Goal: Book appointment/travel/reservation

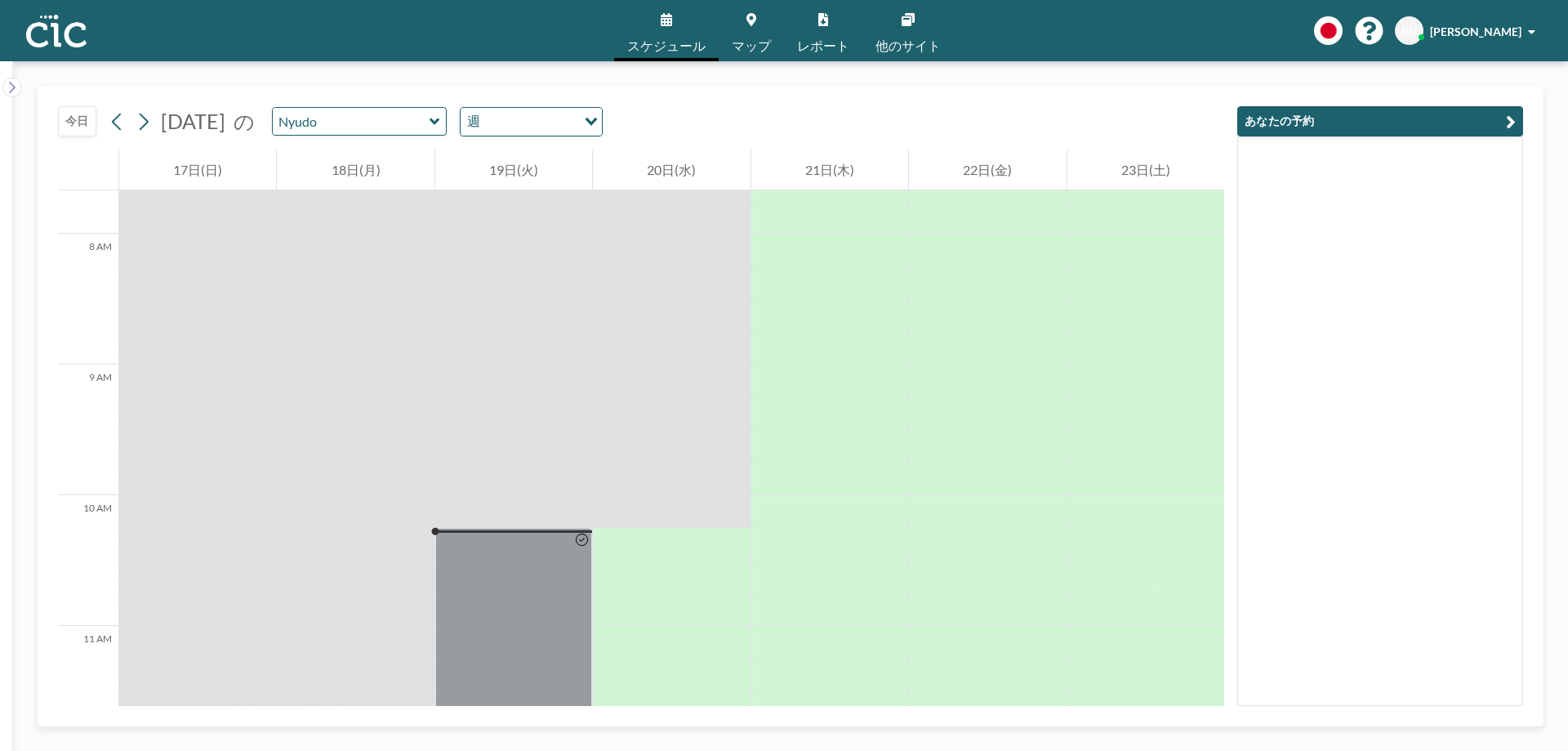
scroll to position [1005, 0]
click at [636, 532] on div at bounding box center [671, 542] width 157 height 26
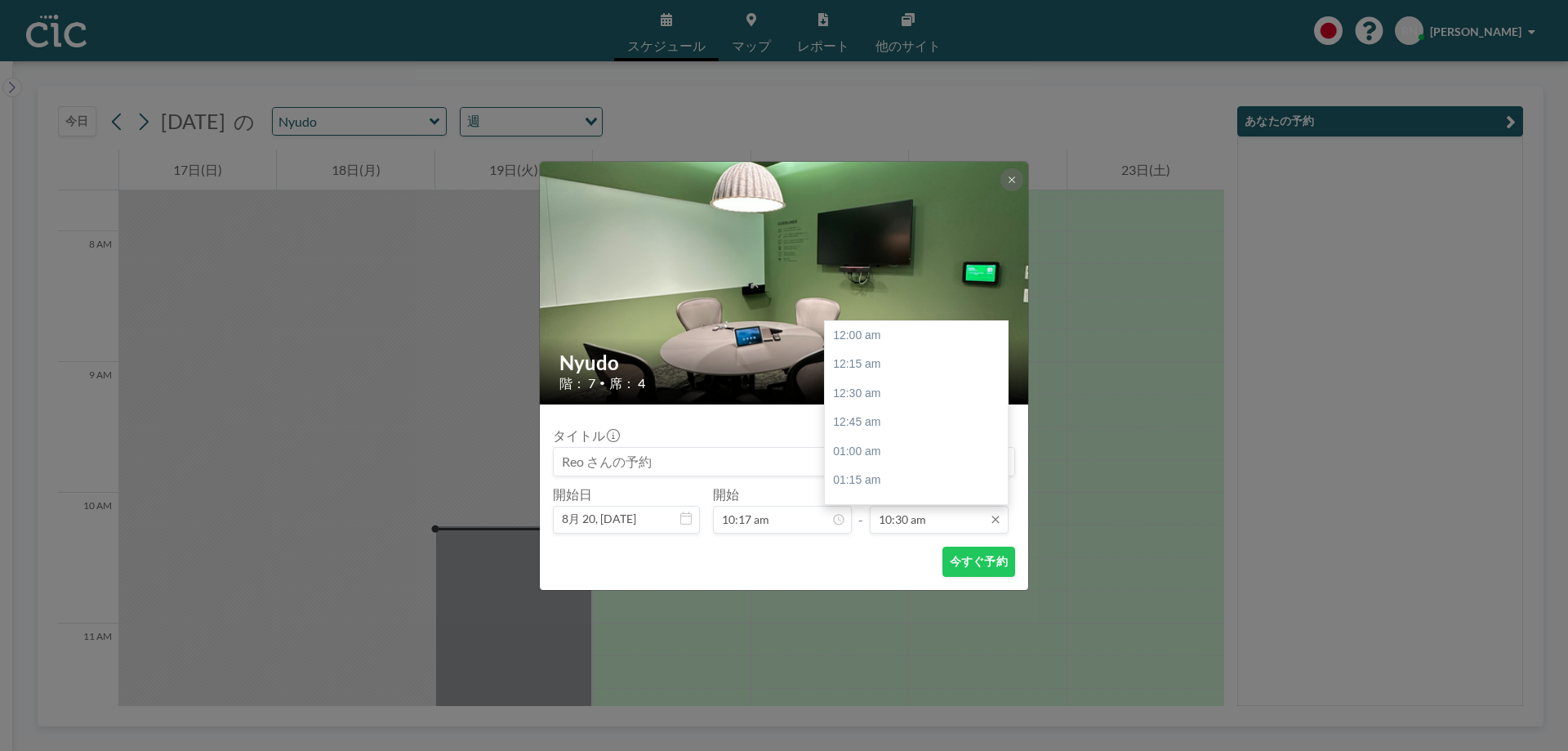
scroll to position [1222, 0]
click at [905, 523] on input "10:30 am" at bounding box center [938, 519] width 138 height 28
click at [863, 430] on div "12:00 pm" at bounding box center [920, 424] width 191 height 29
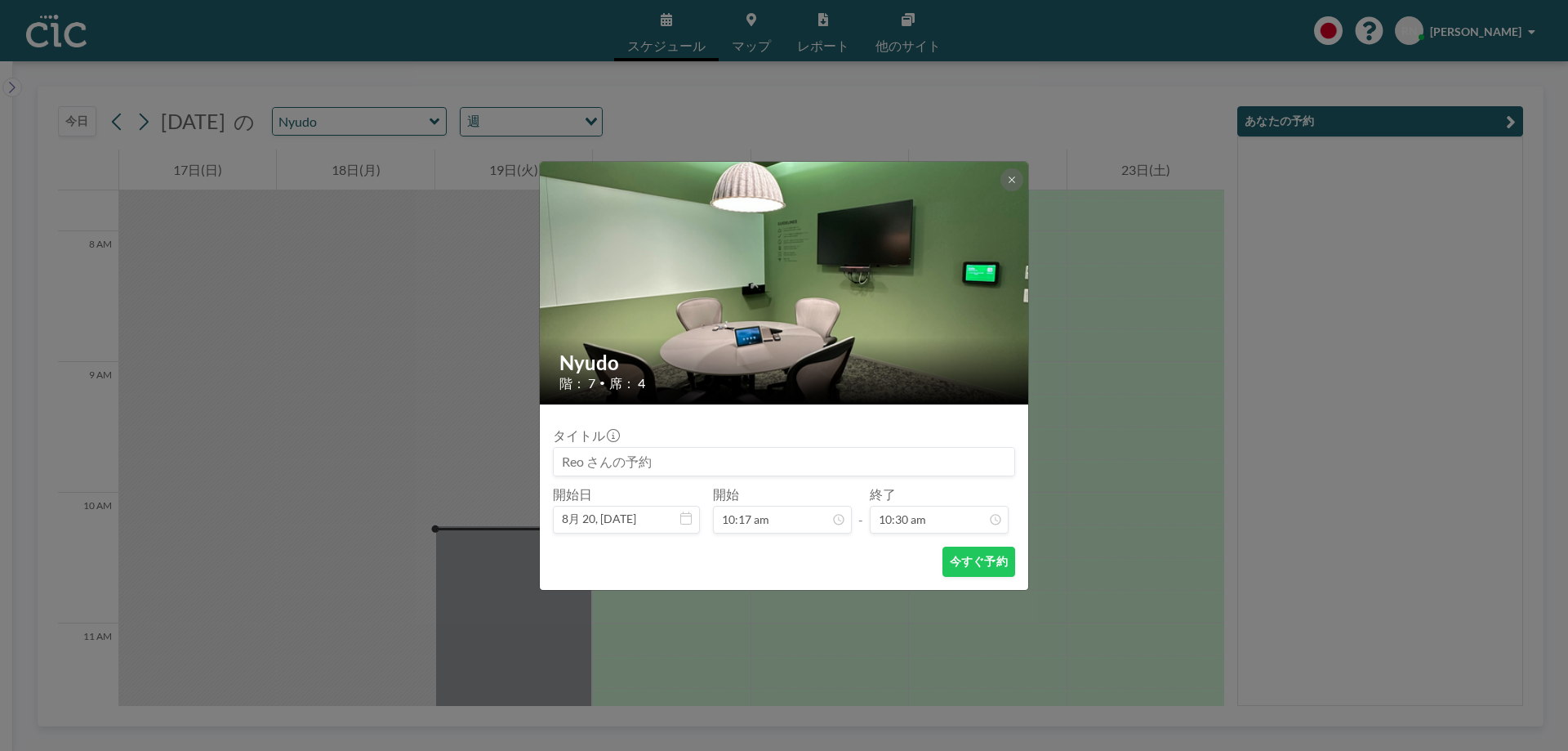
type input "12:00 pm"
click at [943, 555] on button "今すぐ予約" at bounding box center [978, 561] width 73 height 30
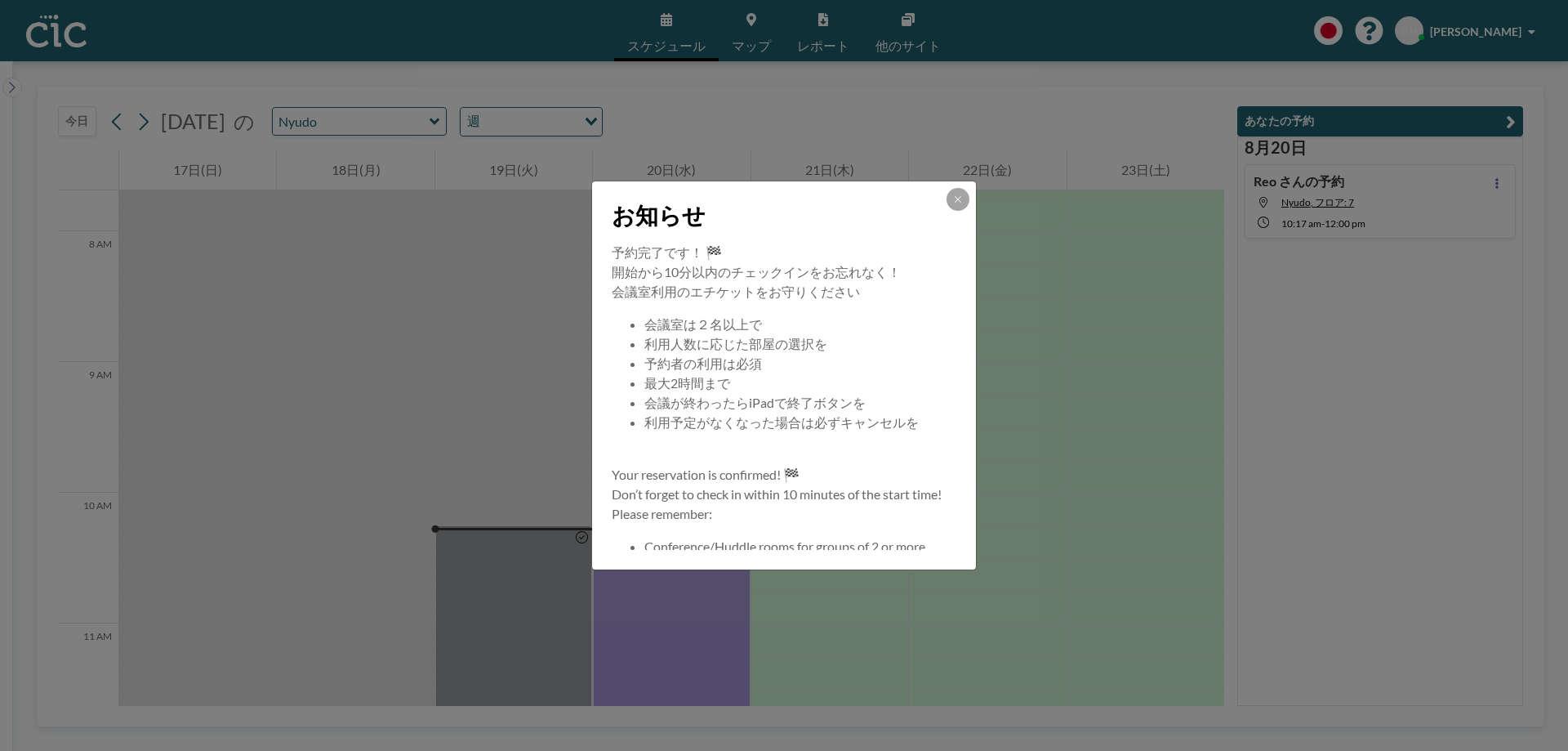
click at [954, 211] on div "お知らせ" at bounding box center [784, 211] width 384 height 61
click at [956, 202] on icon at bounding box center [958, 200] width 10 height 10
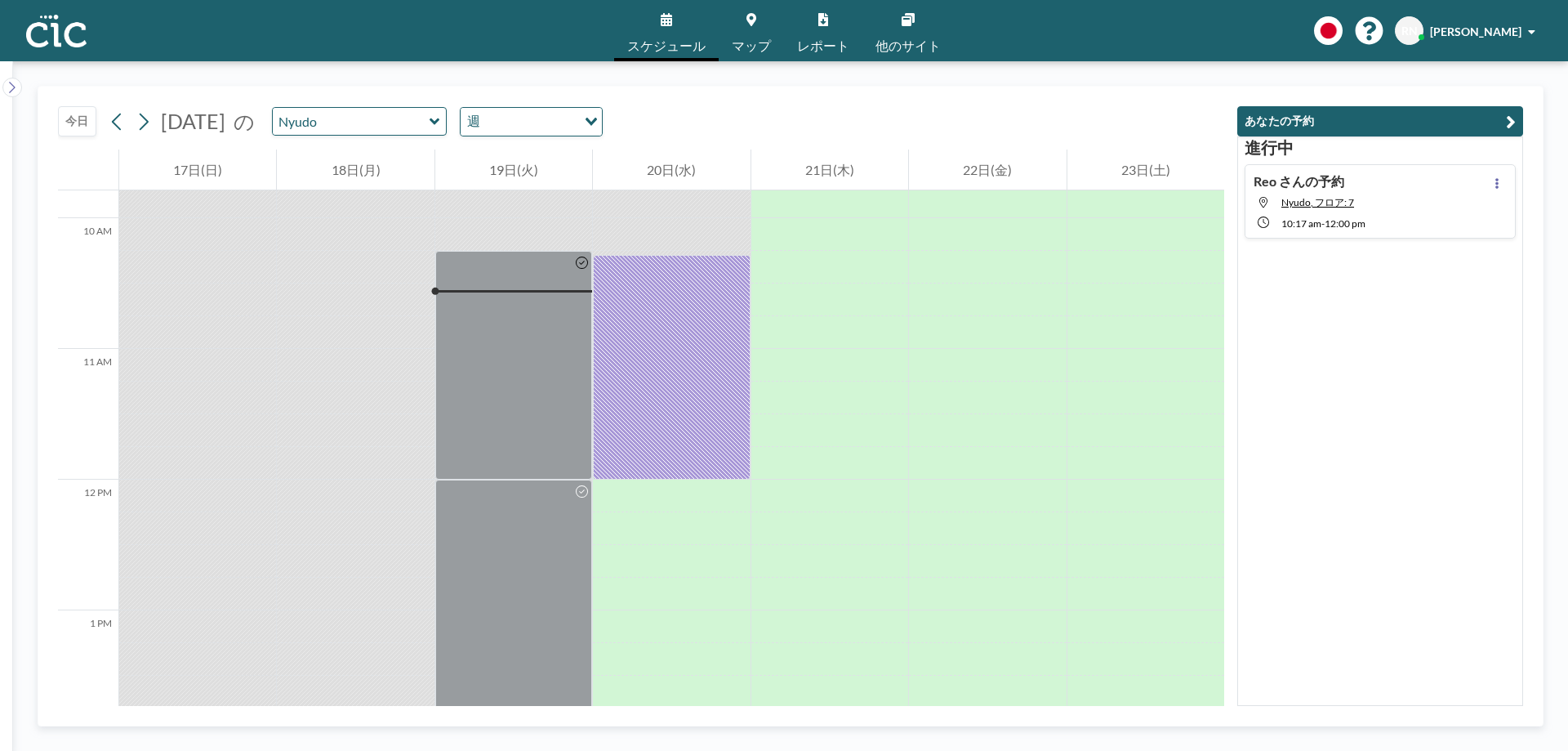
scroll to position [1280, 0]
click at [653, 336] on div at bounding box center [671, 366] width 157 height 225
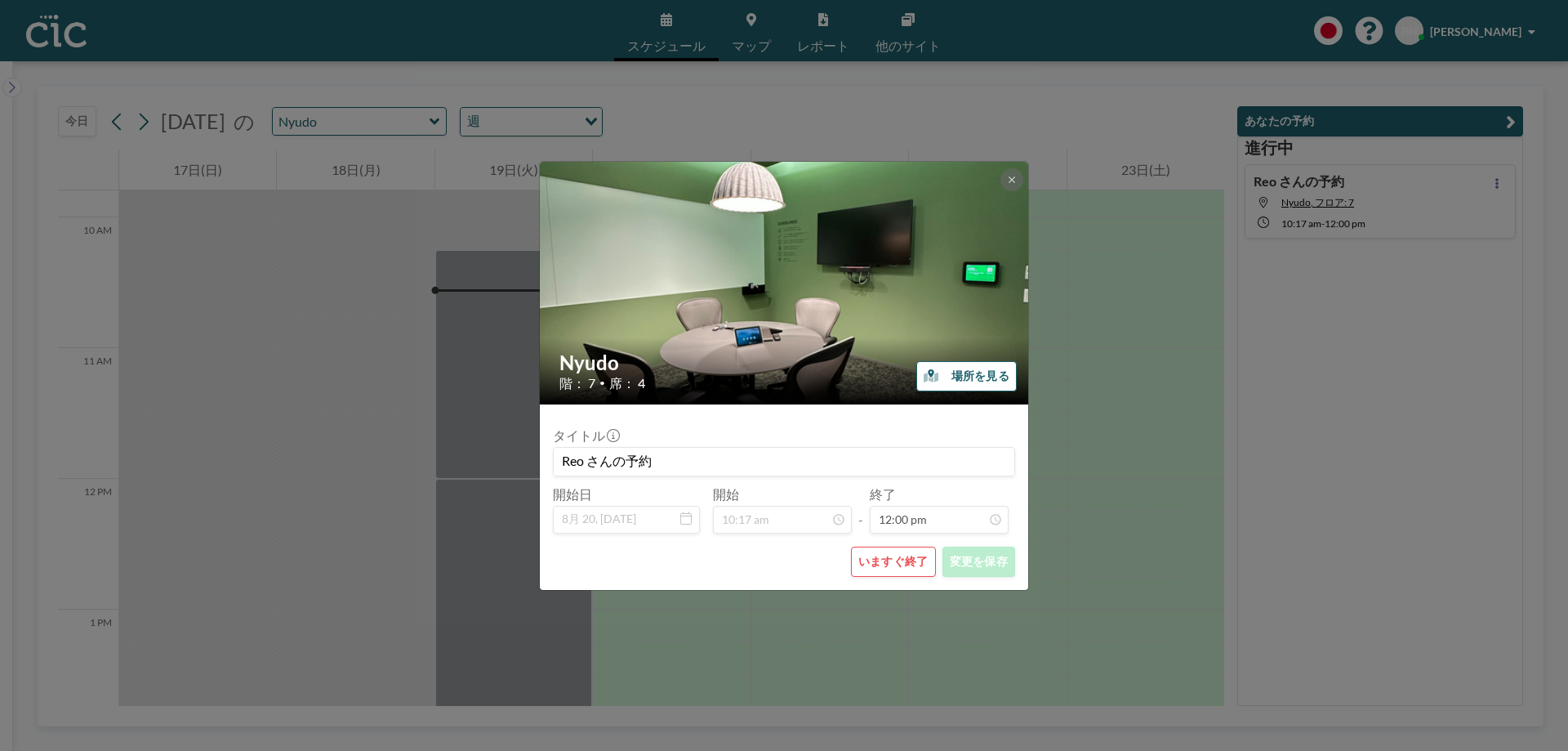
scroll to position [1396, 0]
click at [919, 560] on button "いますぐ終了" at bounding box center [894, 561] width 85 height 30
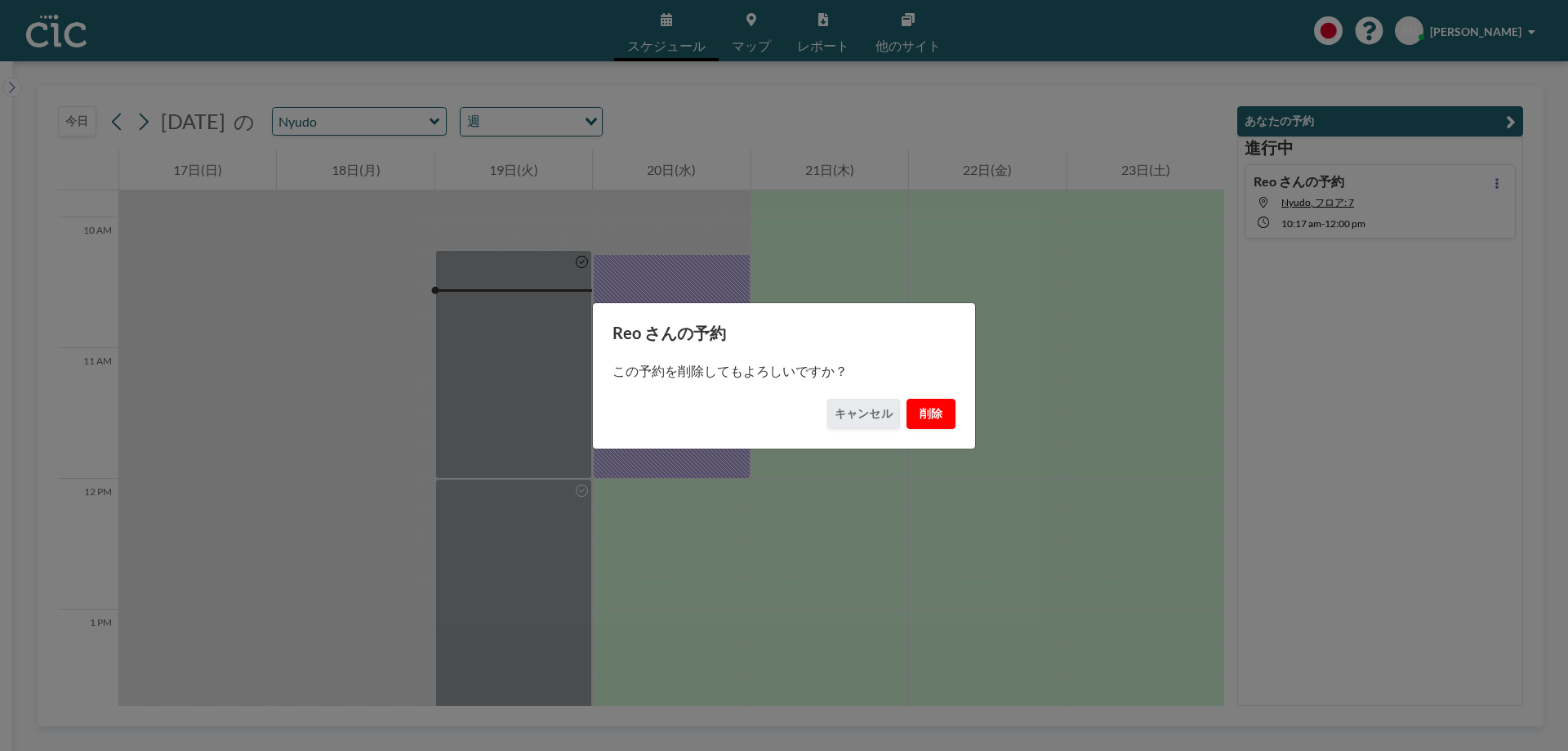
click at [939, 411] on button "削除" at bounding box center [931, 413] width 49 height 30
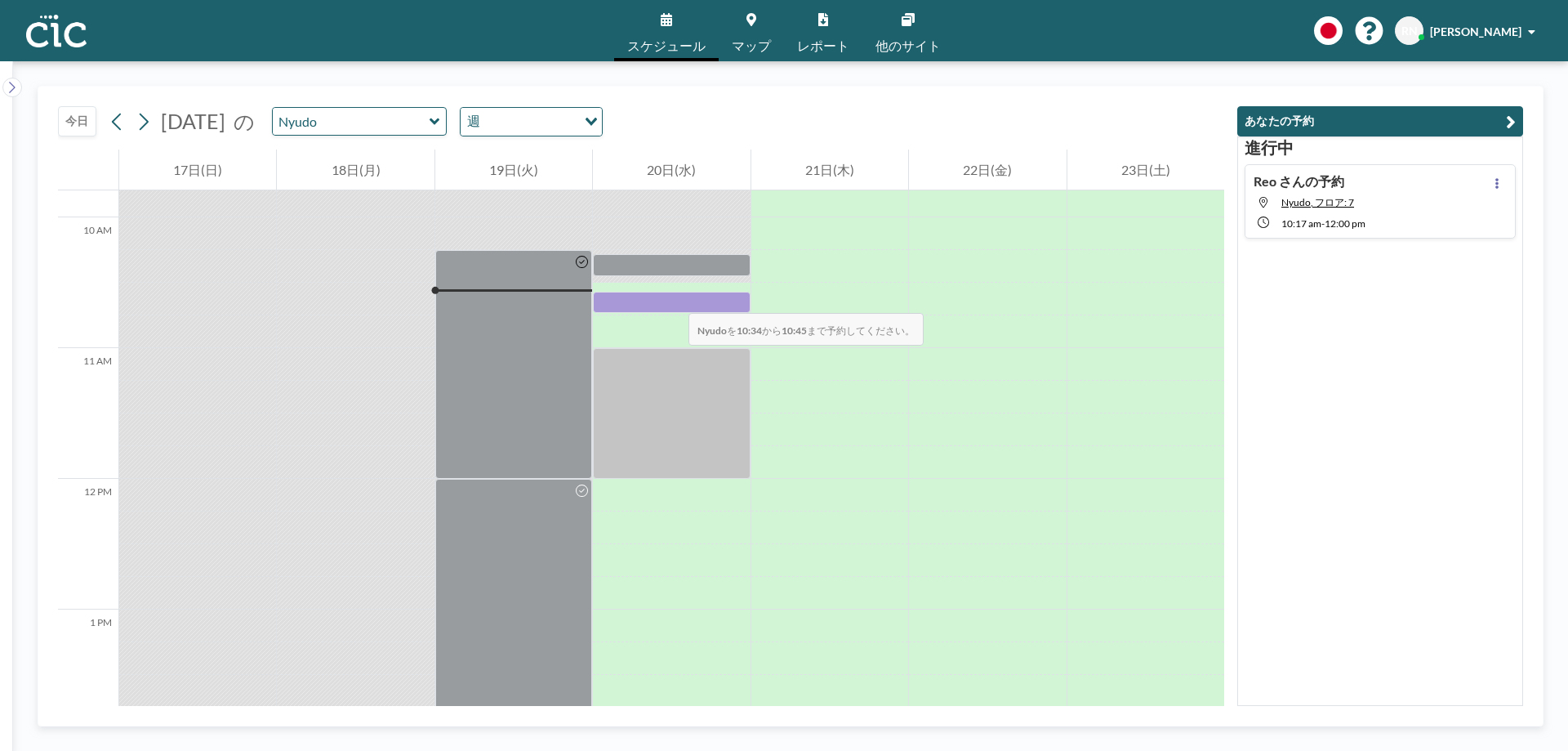
click at [672, 297] on div at bounding box center [671, 302] width 157 height 22
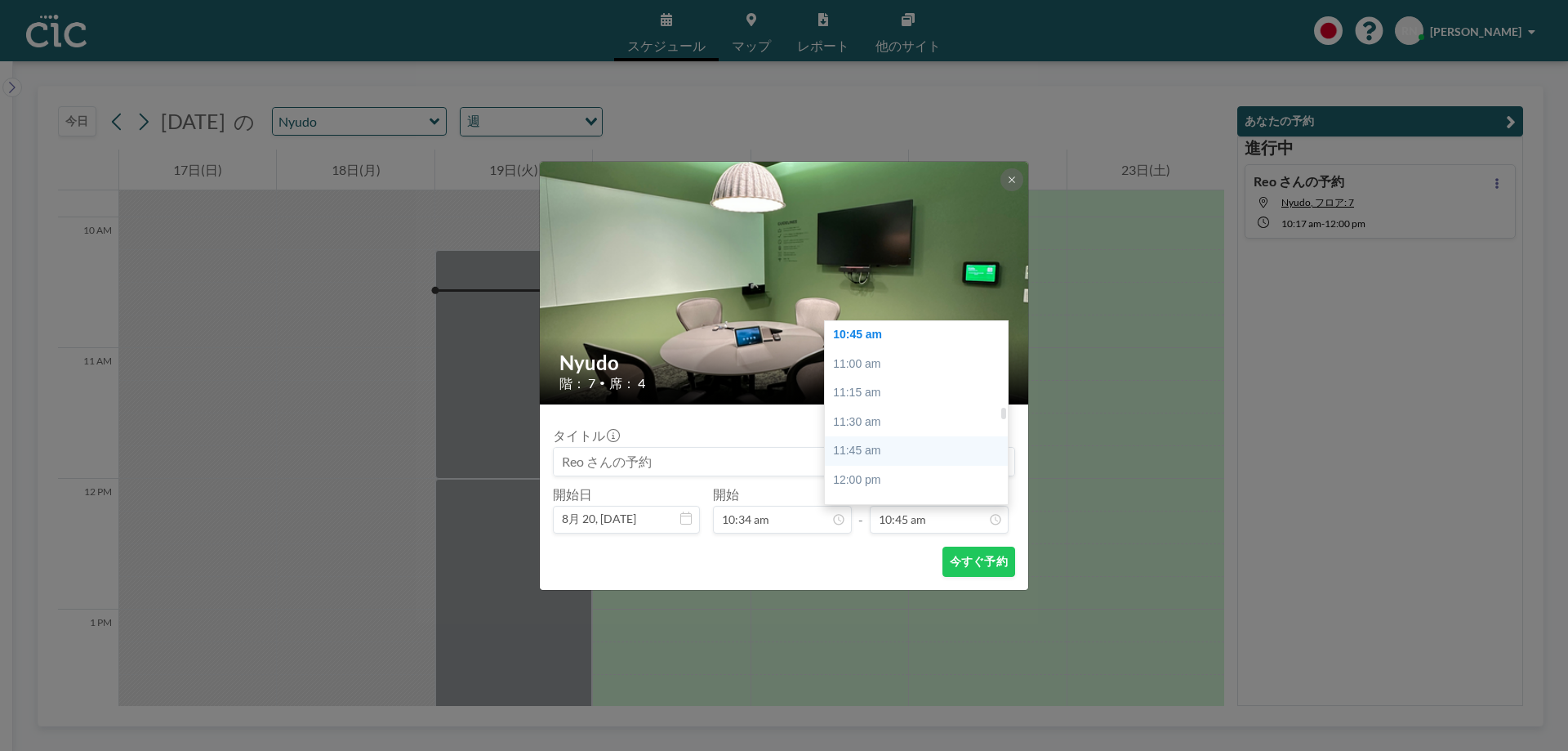
scroll to position [1326, 0]
click at [882, 462] on div "12:30 pm" at bounding box center [920, 463] width 191 height 29
type input "12:30 pm"
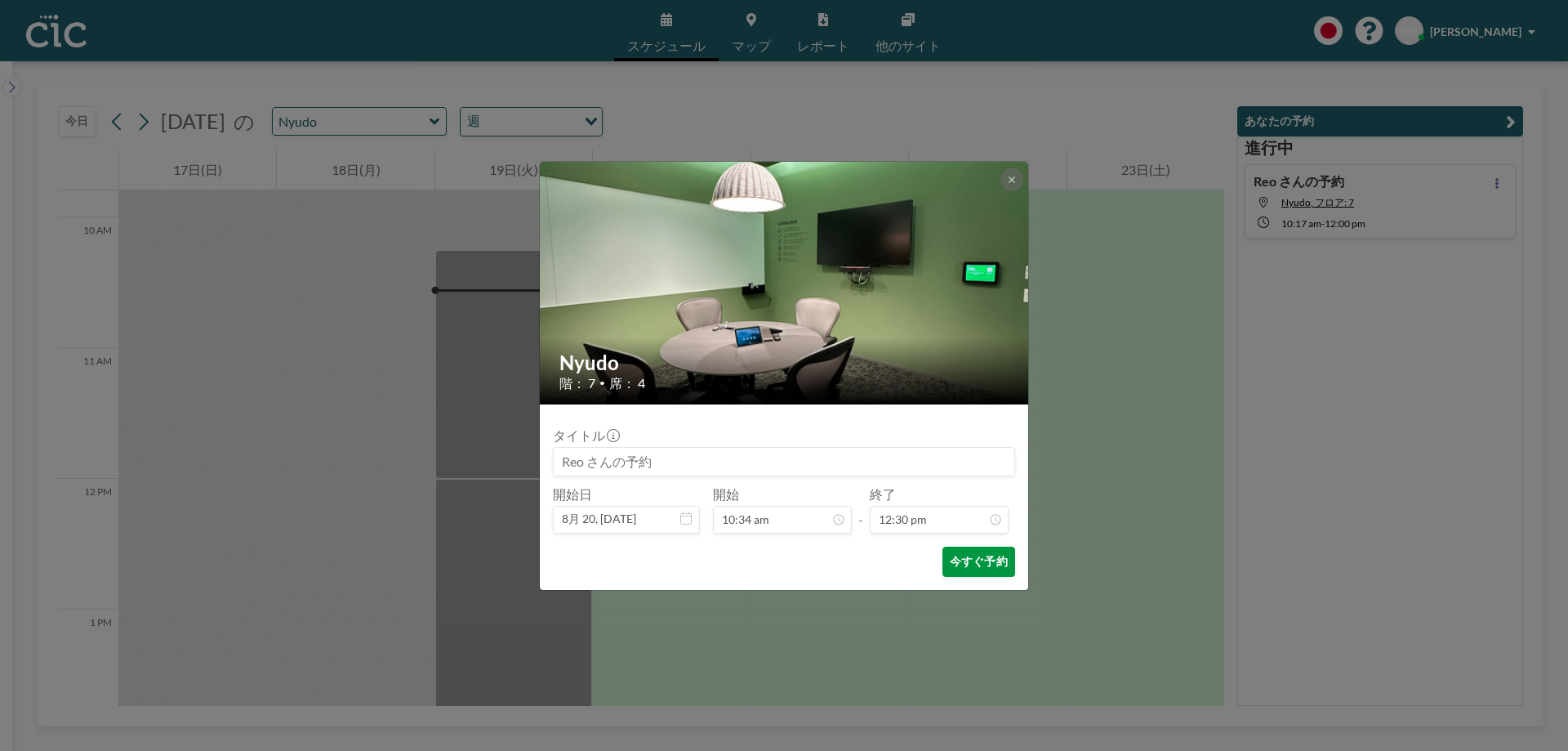
click at [954, 549] on button "今すぐ予約" at bounding box center [978, 561] width 73 height 30
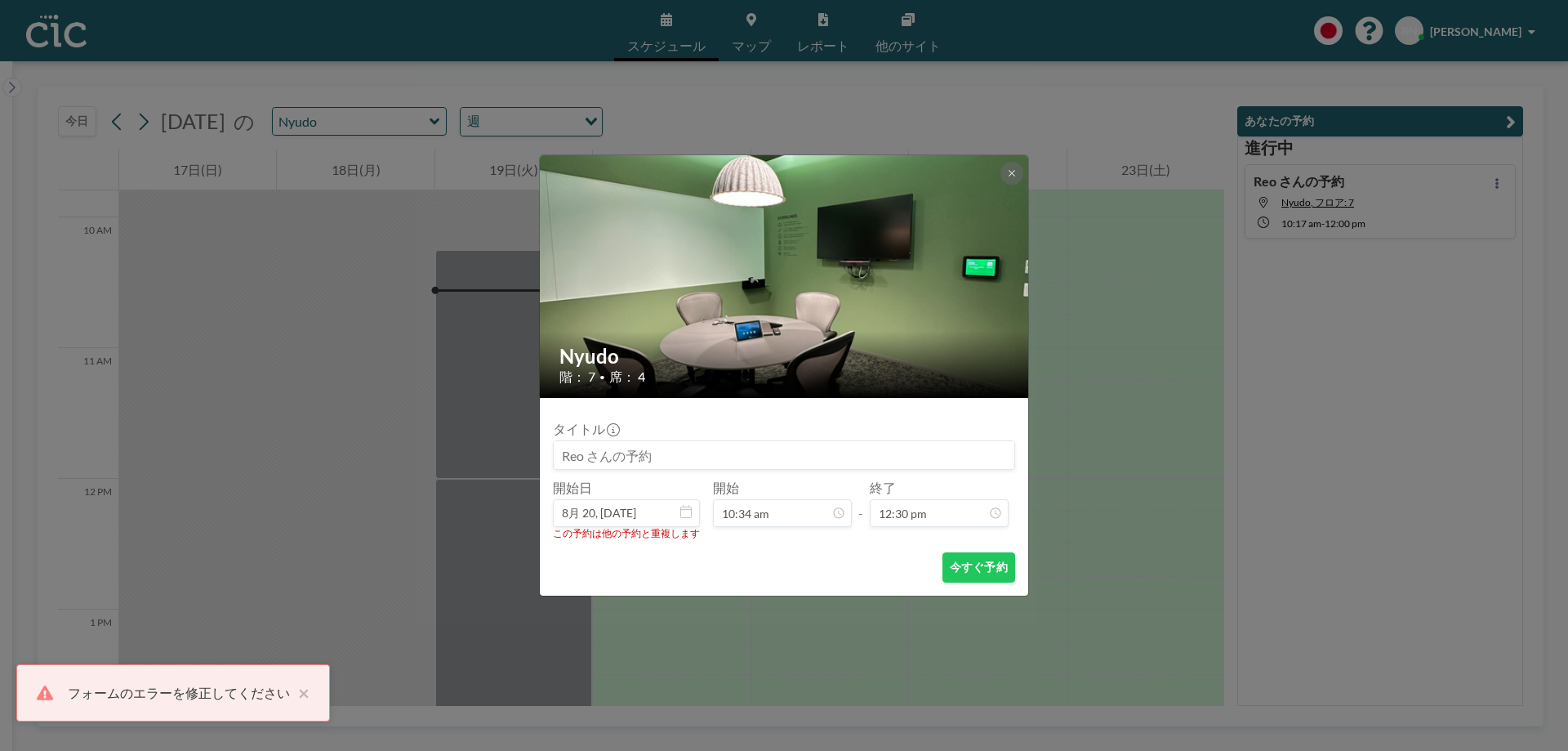
scroll to position [0, 0]
click at [1009, 177] on icon at bounding box center [1012, 173] width 10 height 10
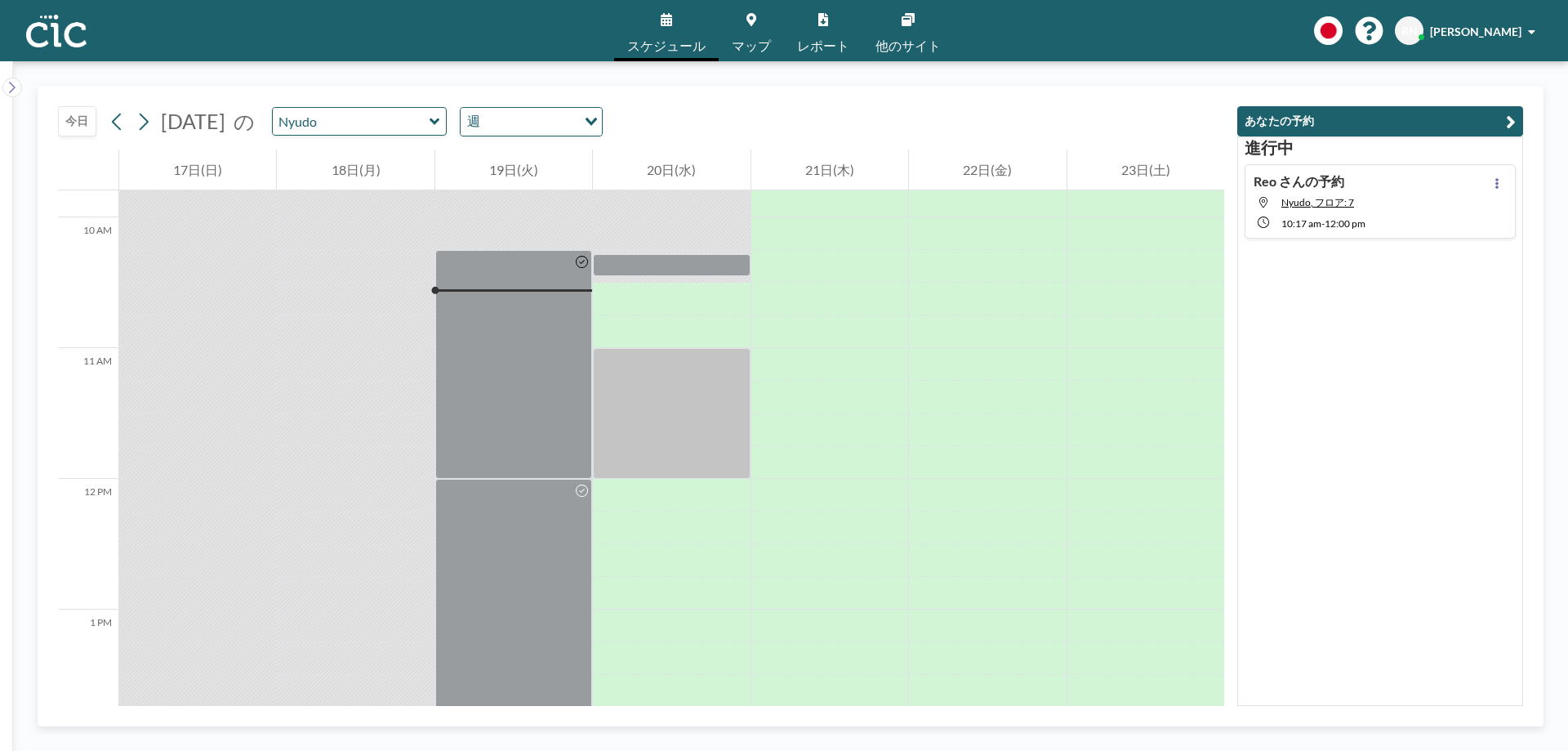
click at [8, 81] on icon at bounding box center [12, 87] width 11 height 16
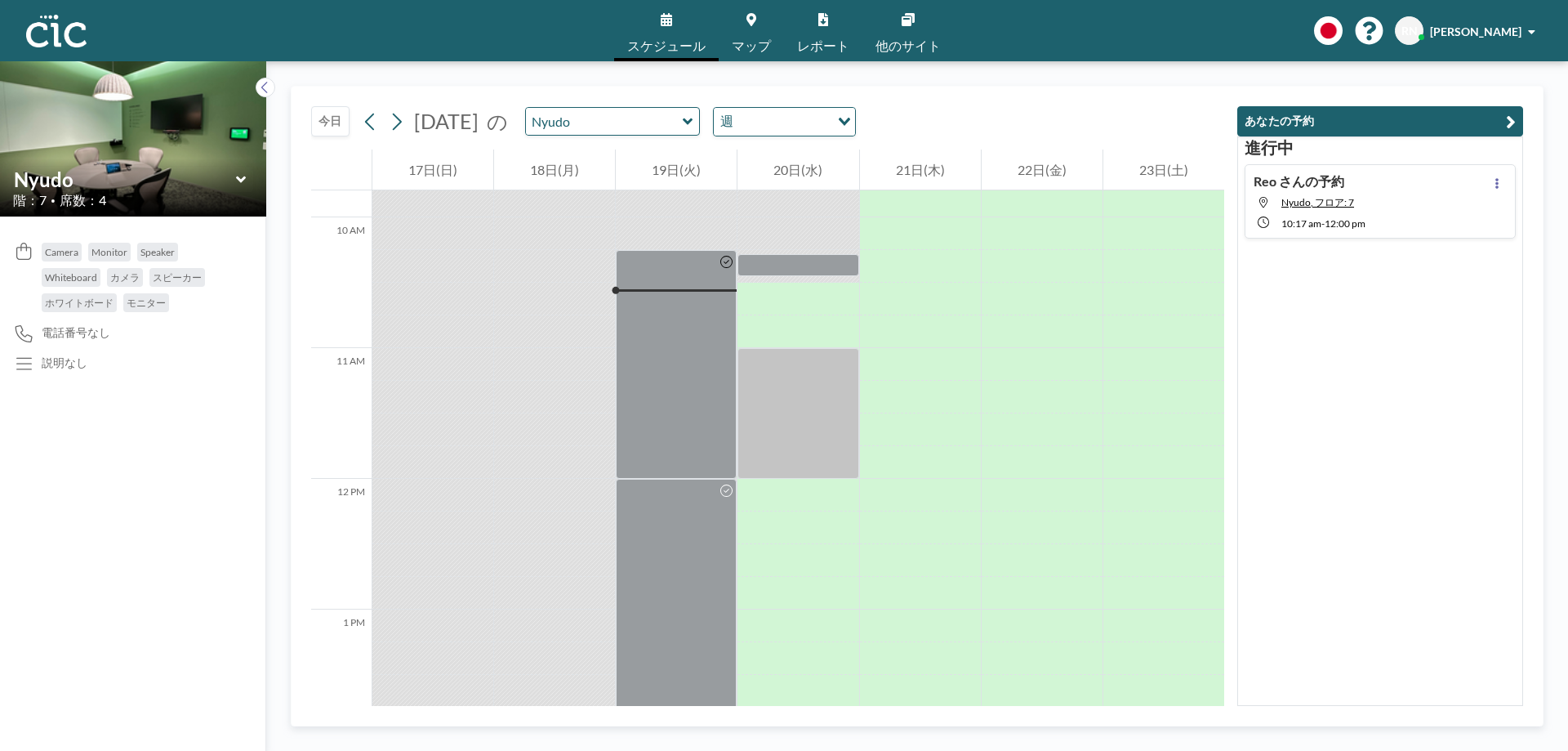
click at [237, 179] on icon at bounding box center [240, 178] width 10 height 7
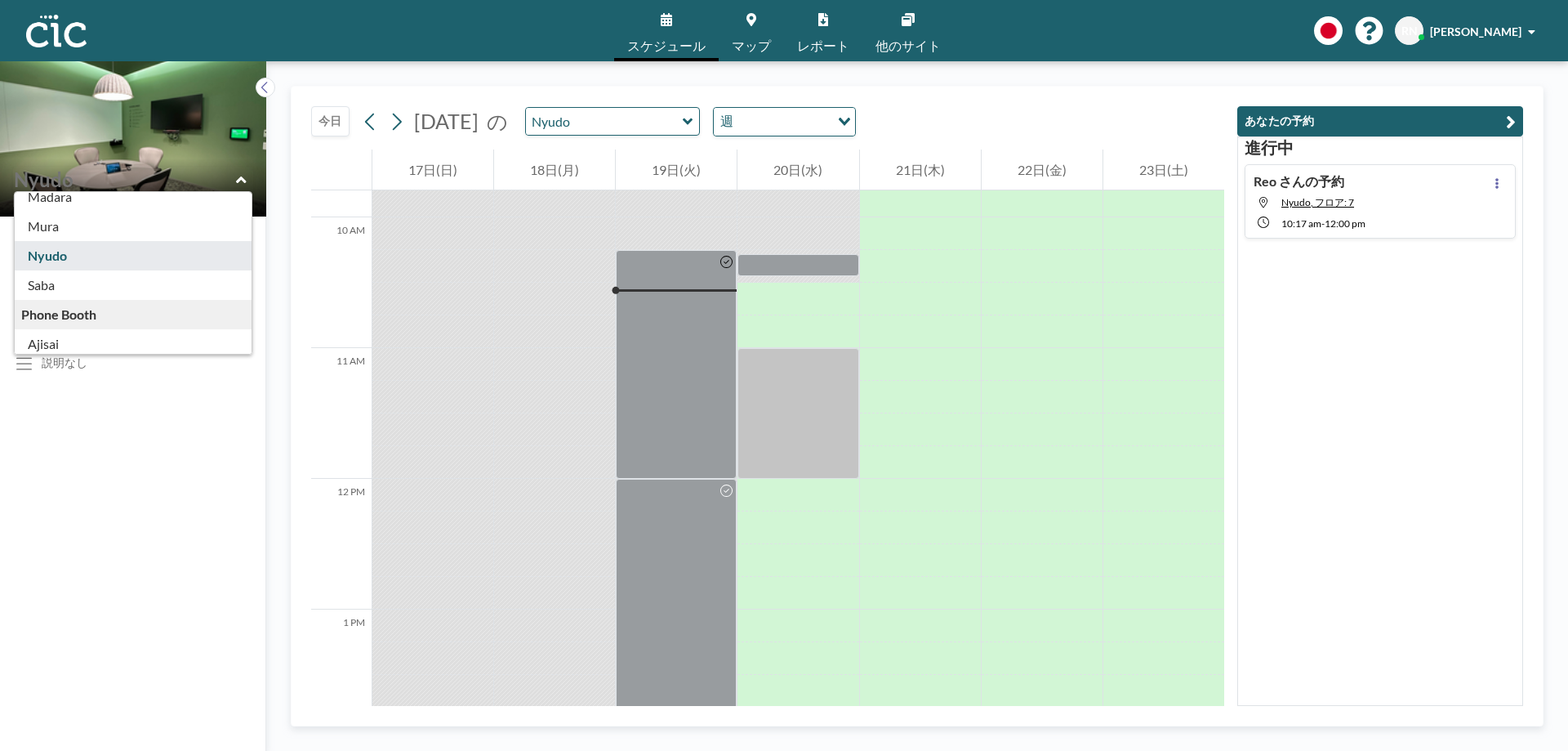
scroll to position [232, 0]
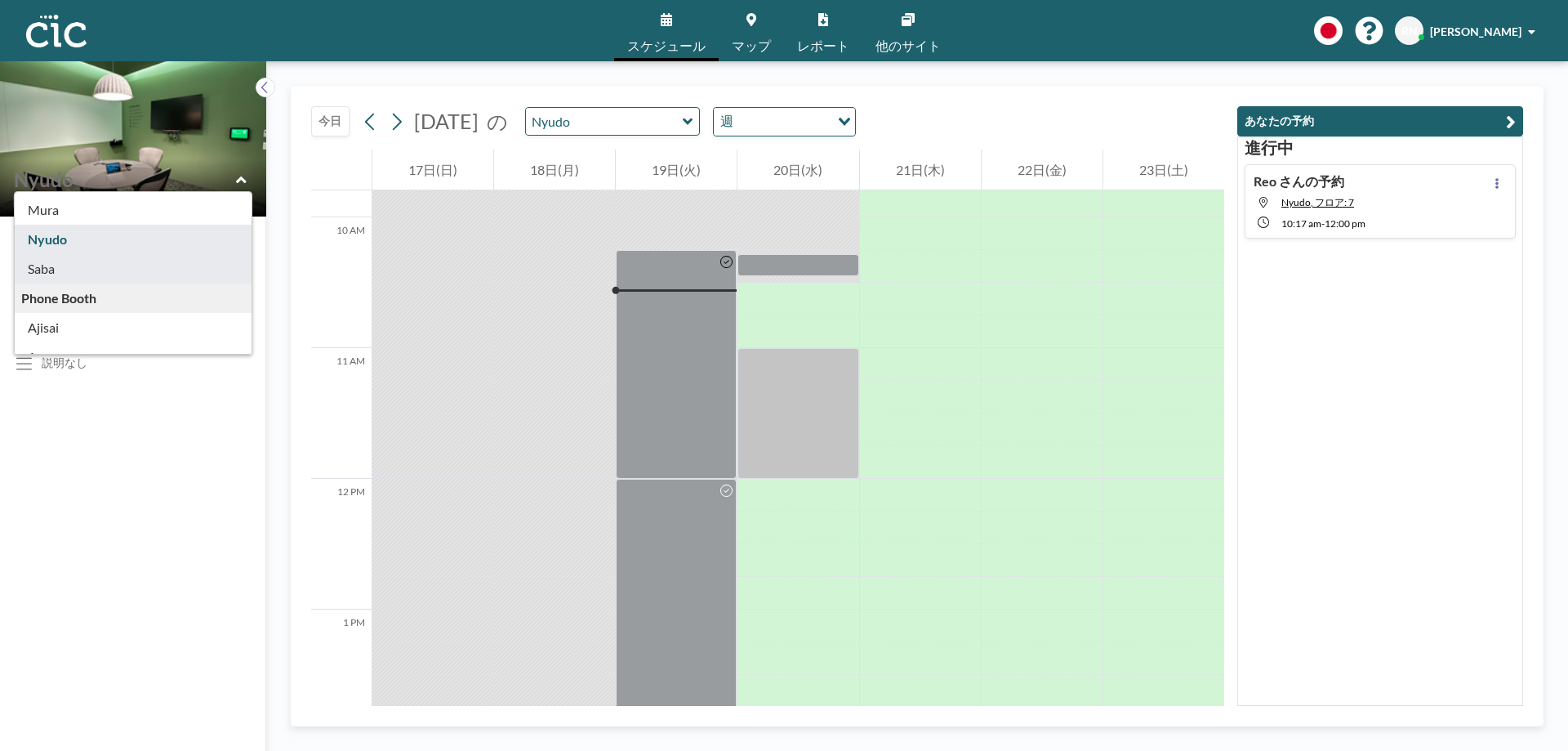
type input "Saba"
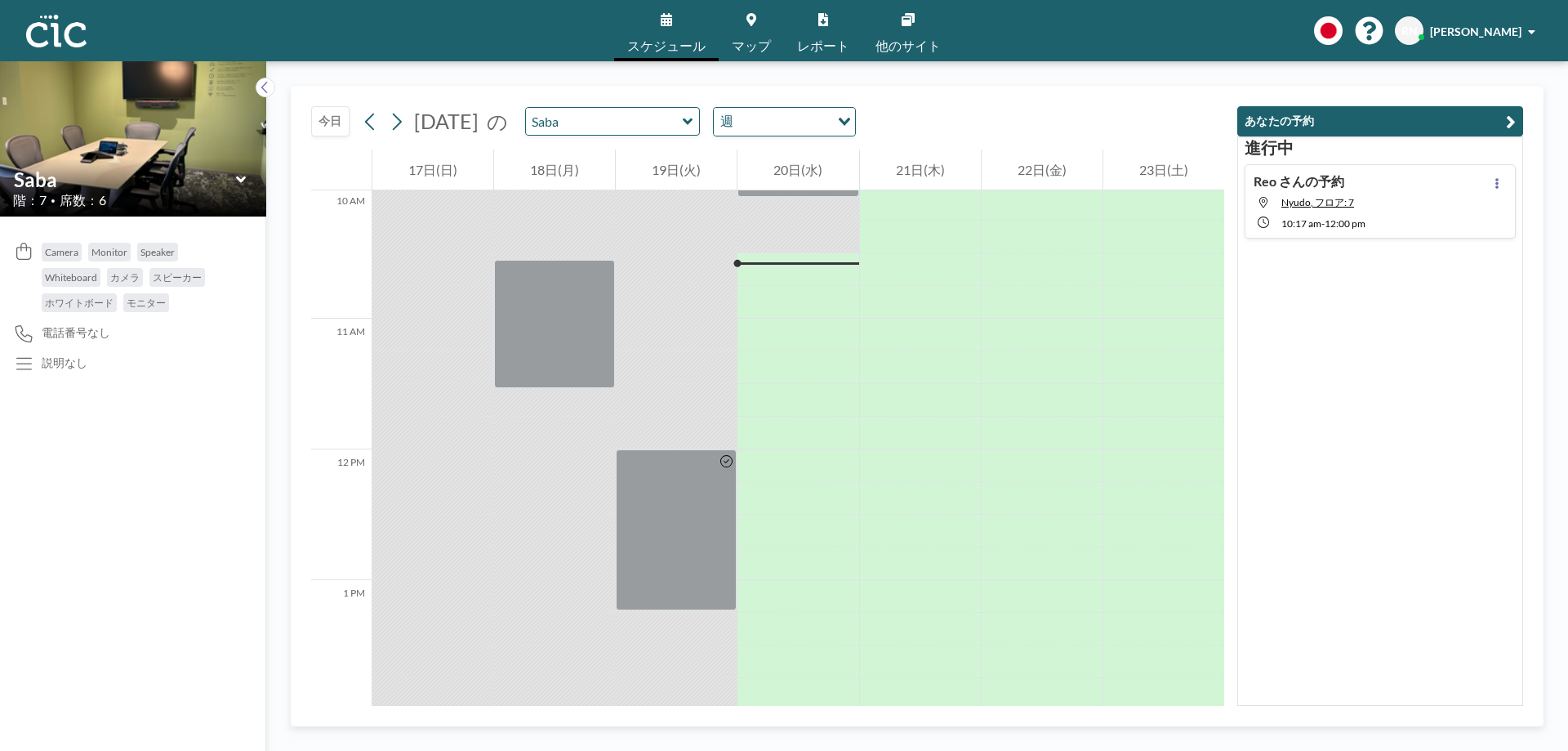
scroll to position [1340, 0]
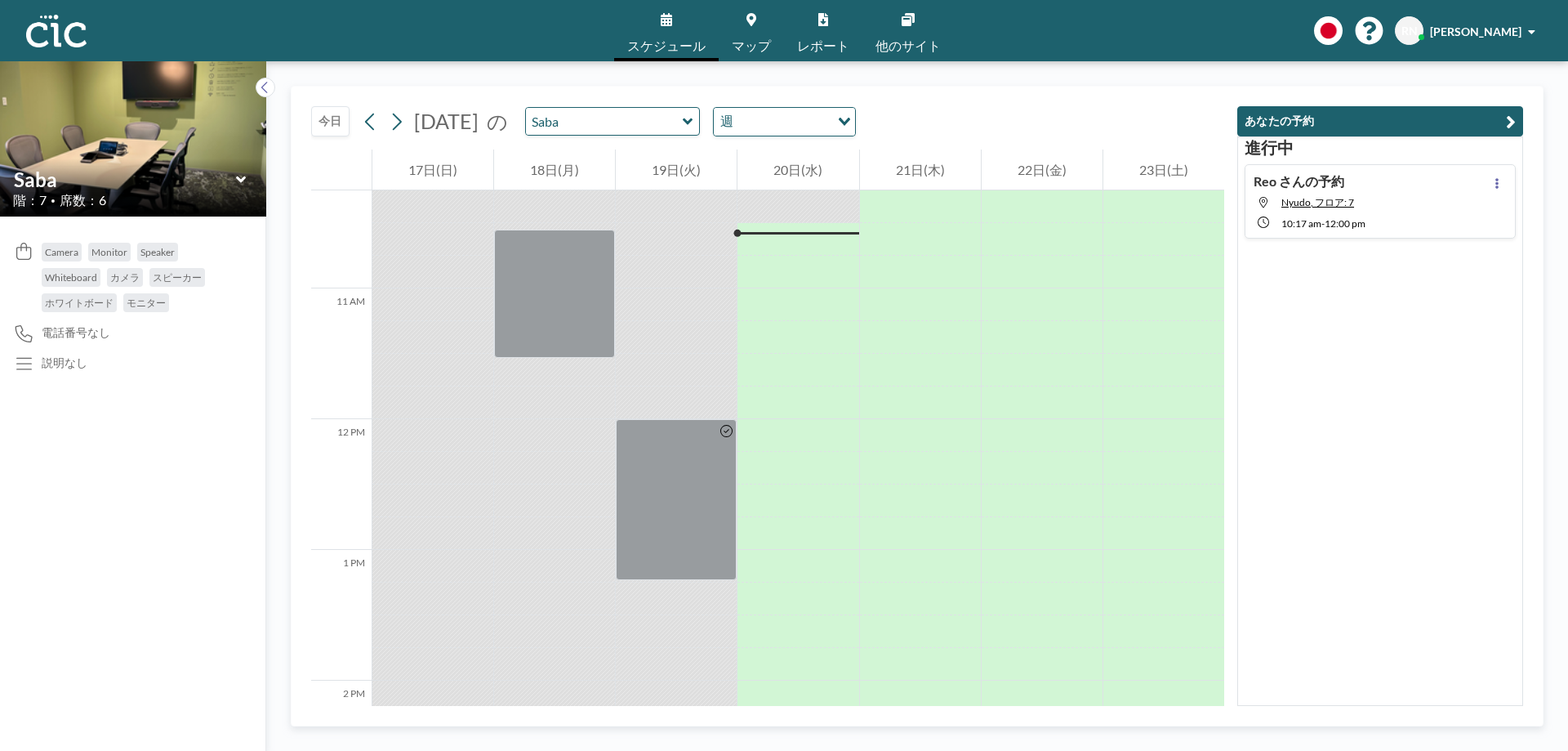
click at [238, 177] on icon at bounding box center [240, 178] width 10 height 7
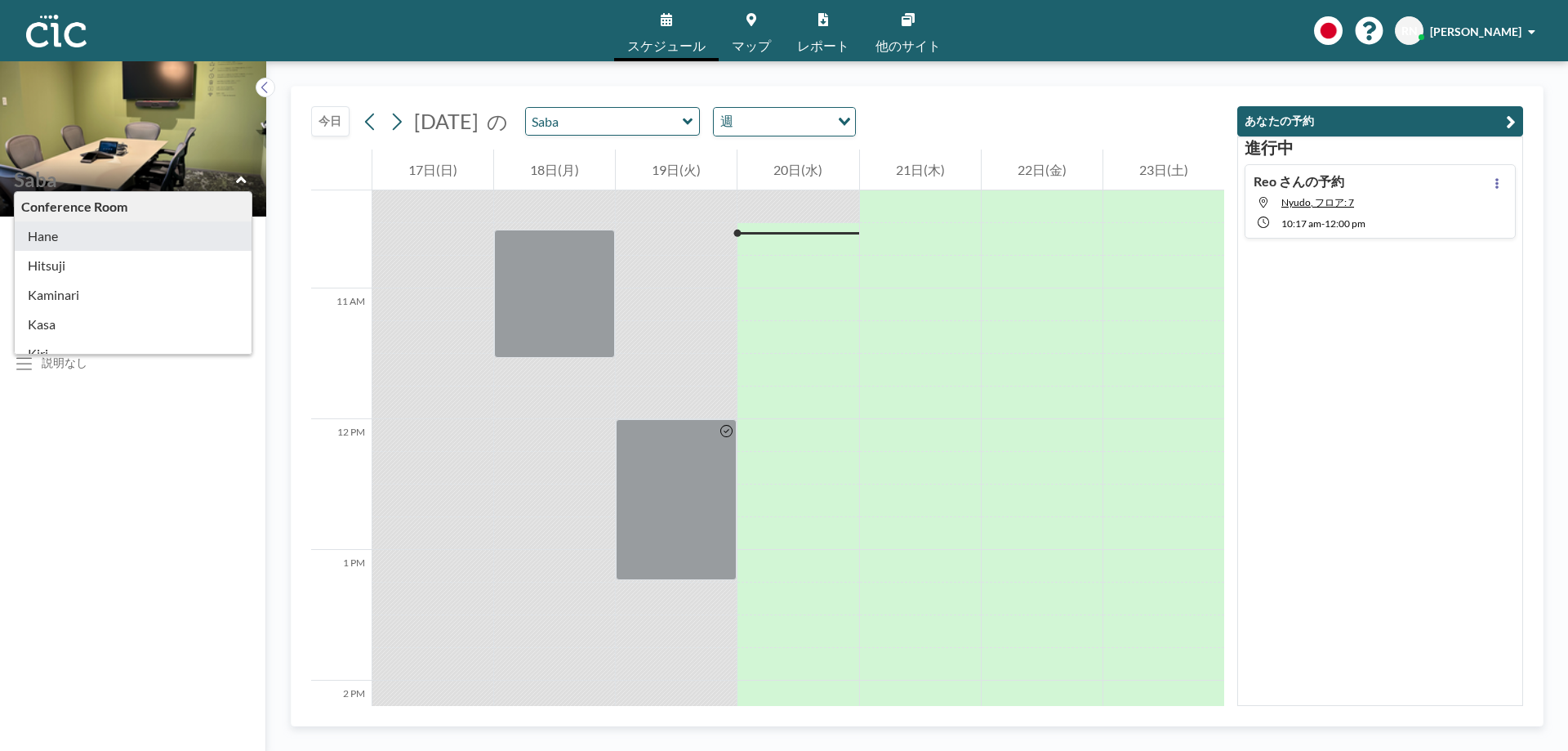
type input "Hane"
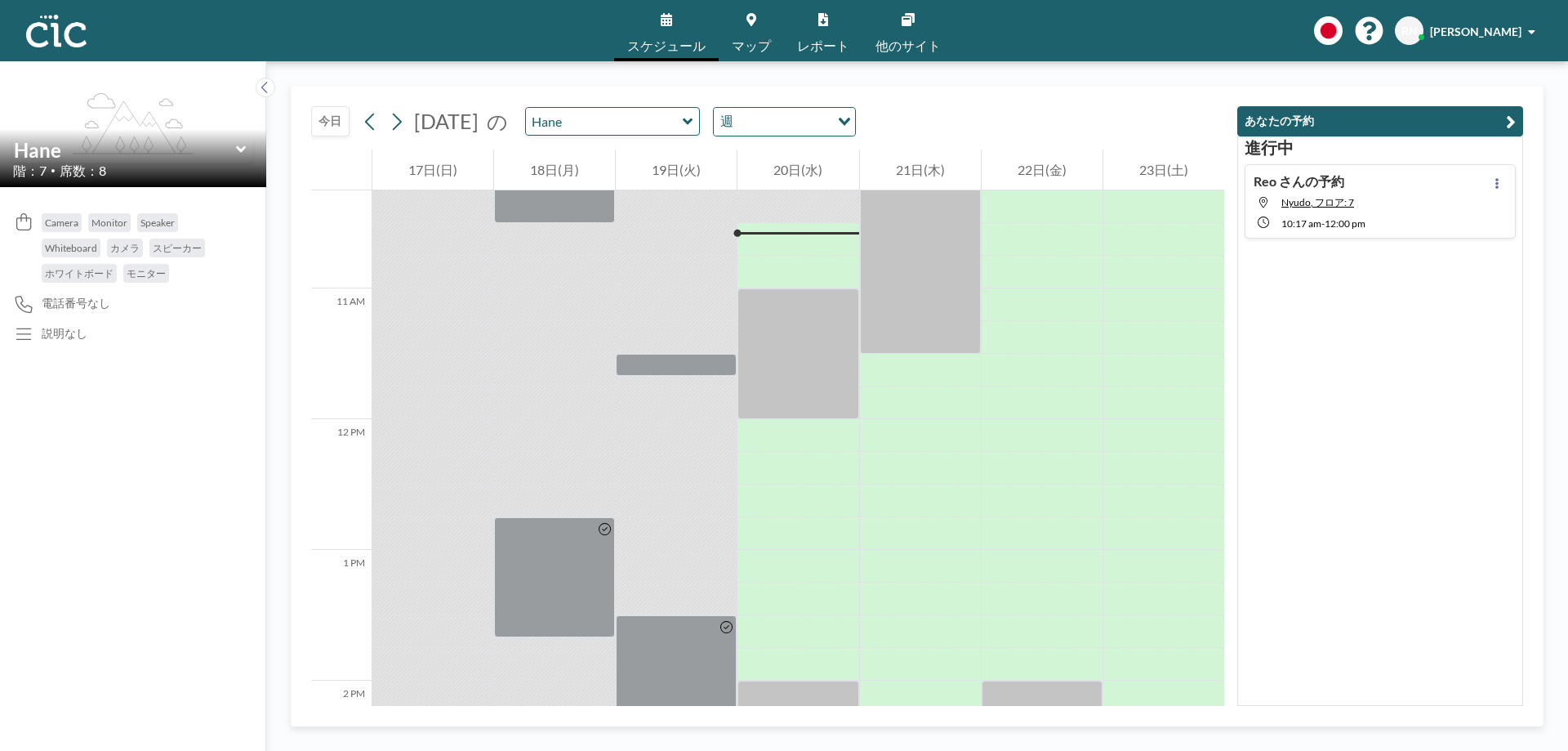
click at [236, 145] on icon at bounding box center [241, 149] width 11 height 16
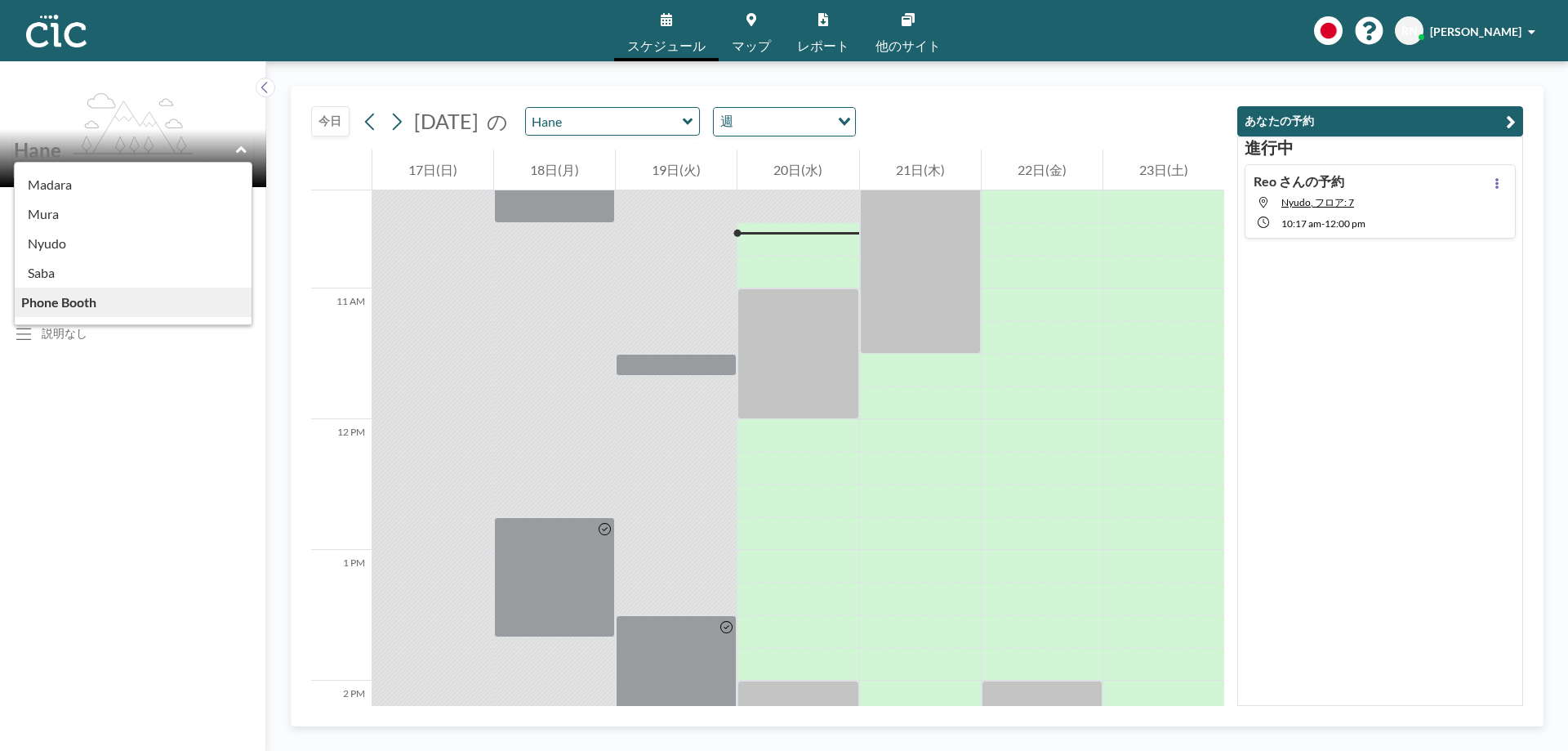
scroll to position [203, 0]
type input "Madara"
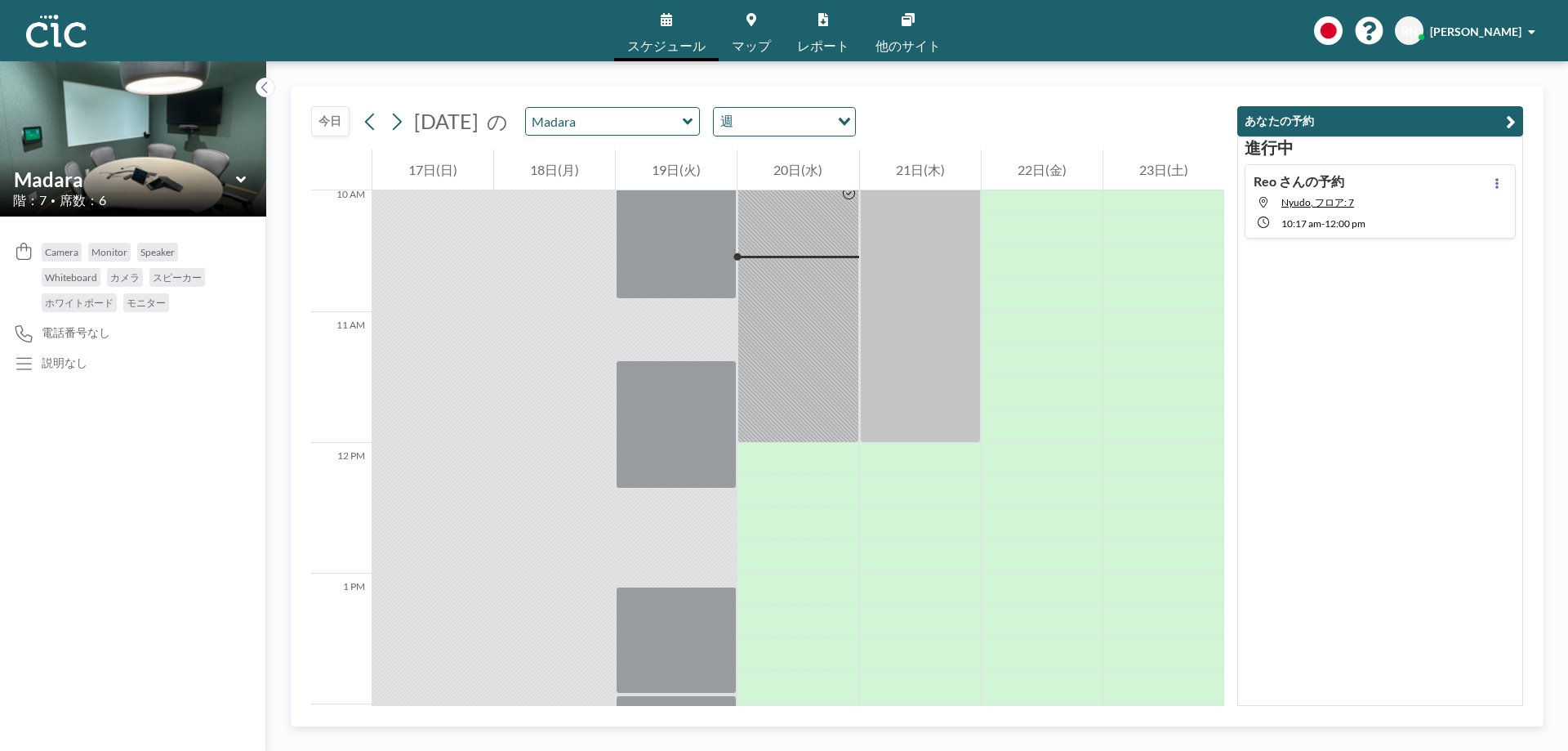
scroll to position [1340, 0]
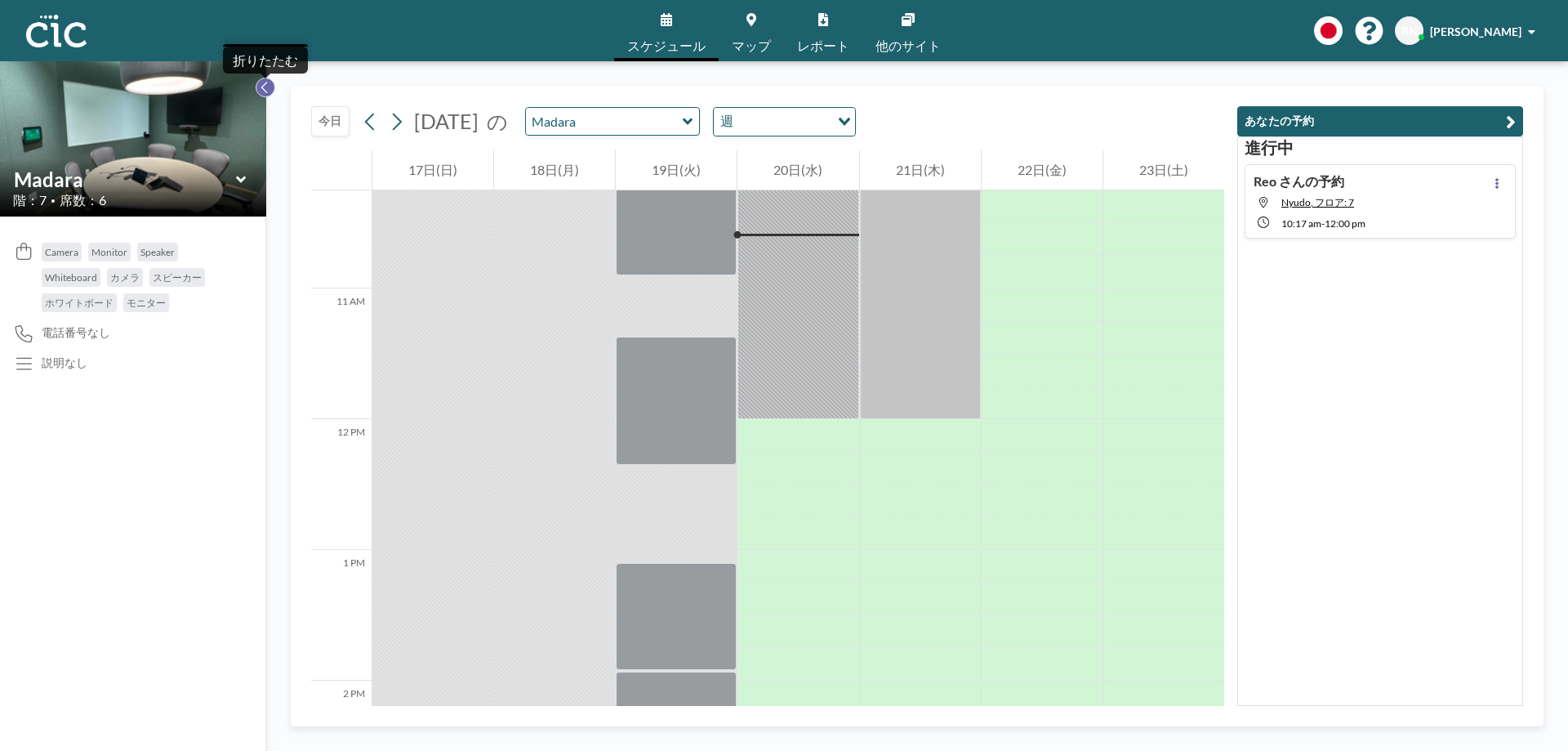
click at [258, 86] on button at bounding box center [265, 87] width 19 height 19
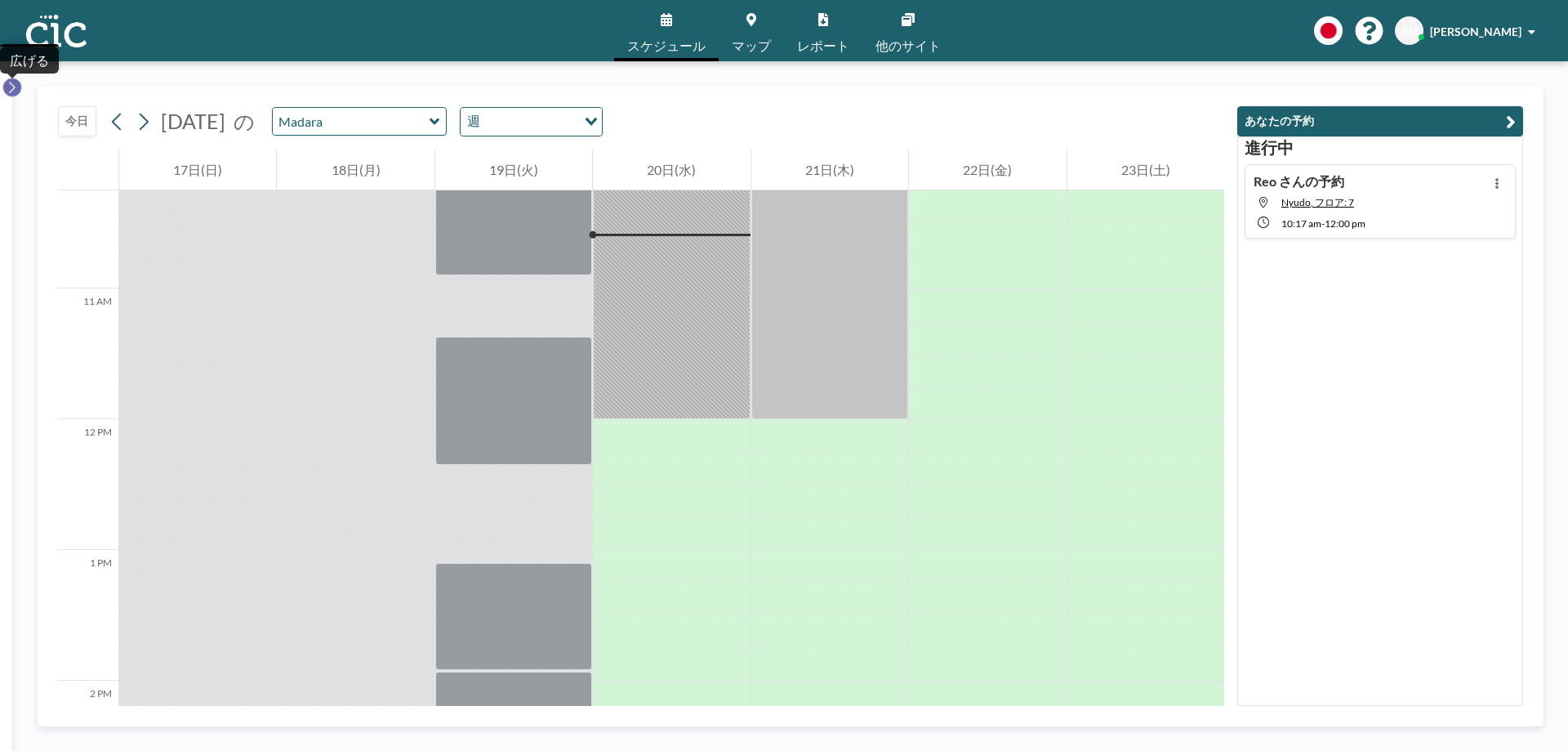
click at [5, 90] on button at bounding box center [13, 87] width 19 height 19
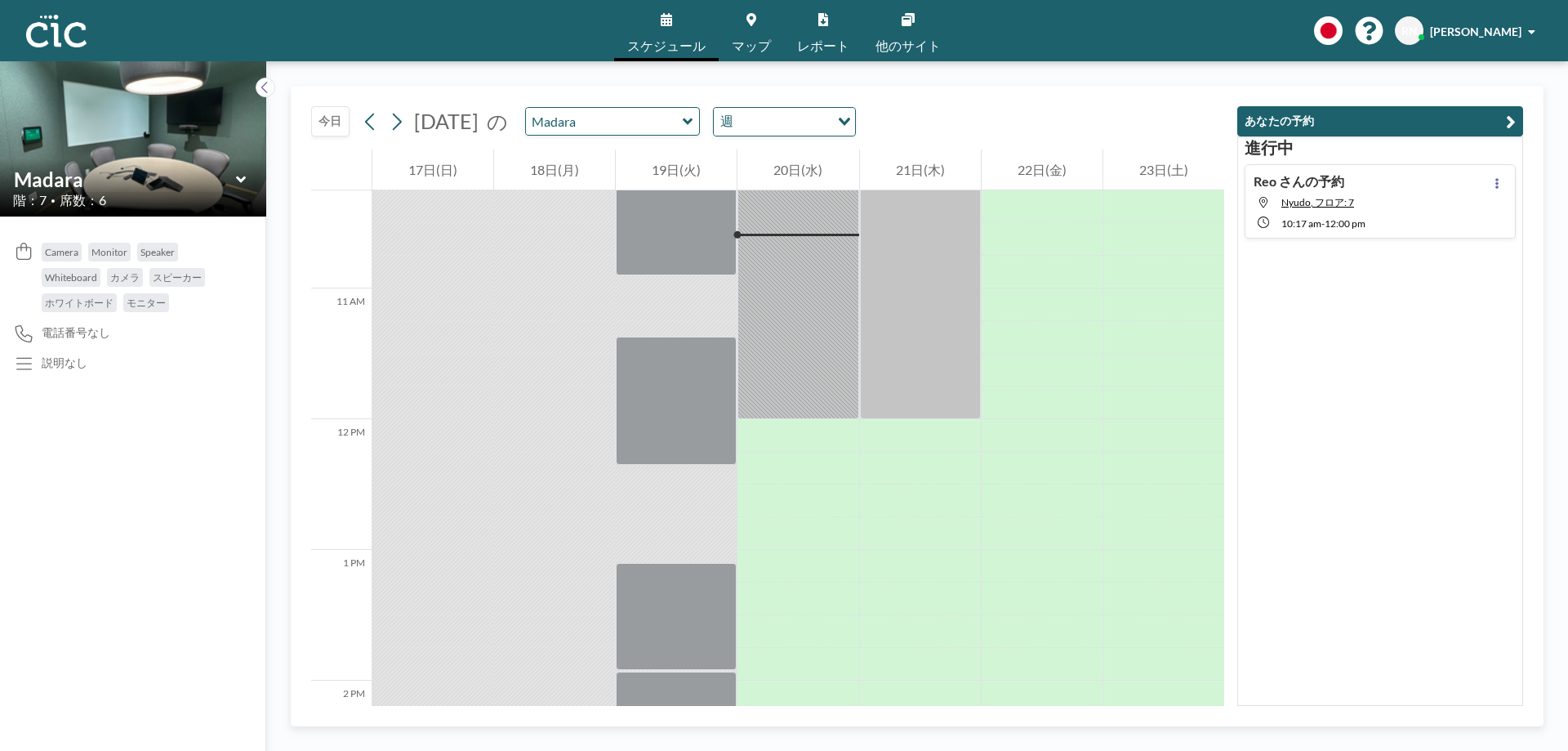
click at [238, 175] on icon at bounding box center [241, 179] width 11 height 16
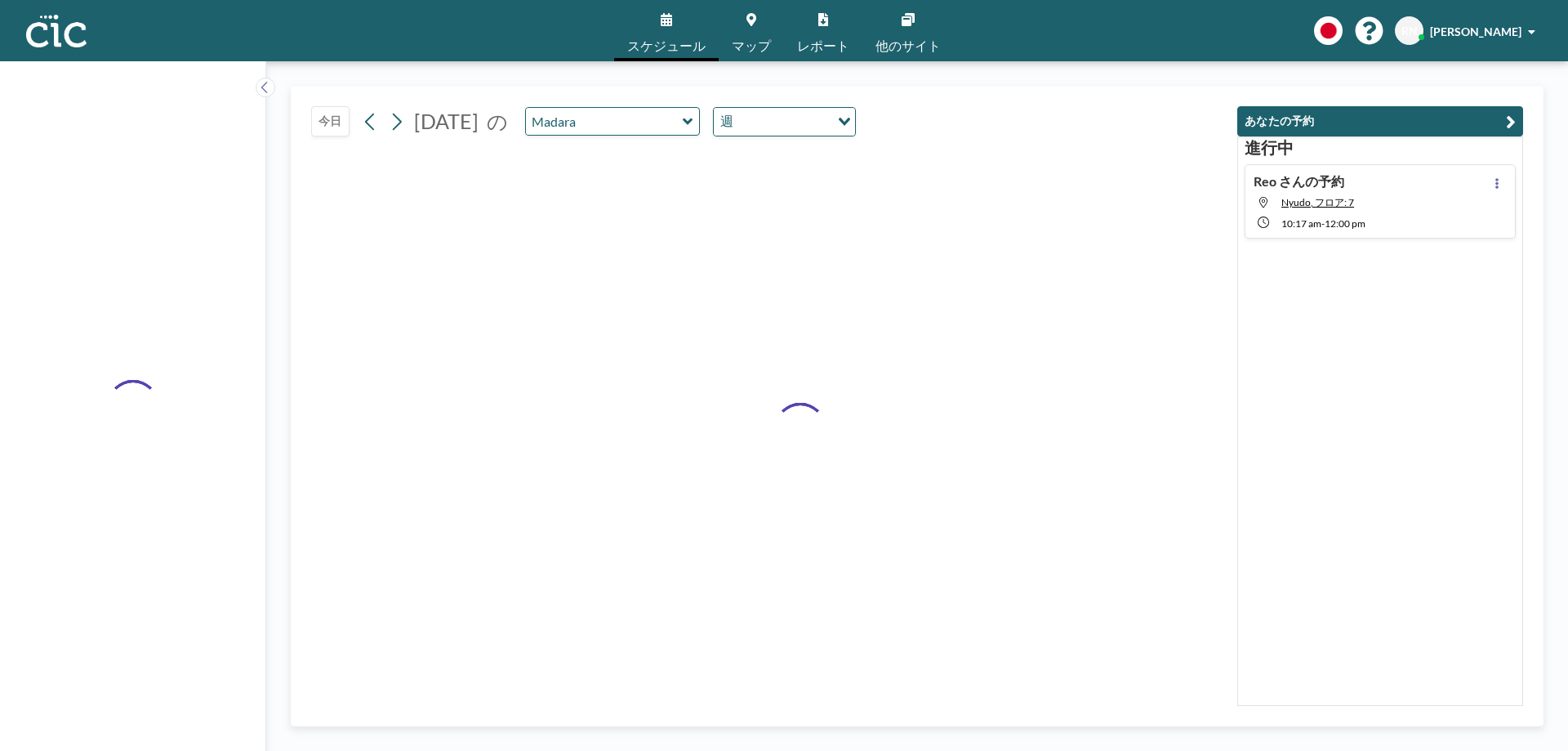
type input "Hane"
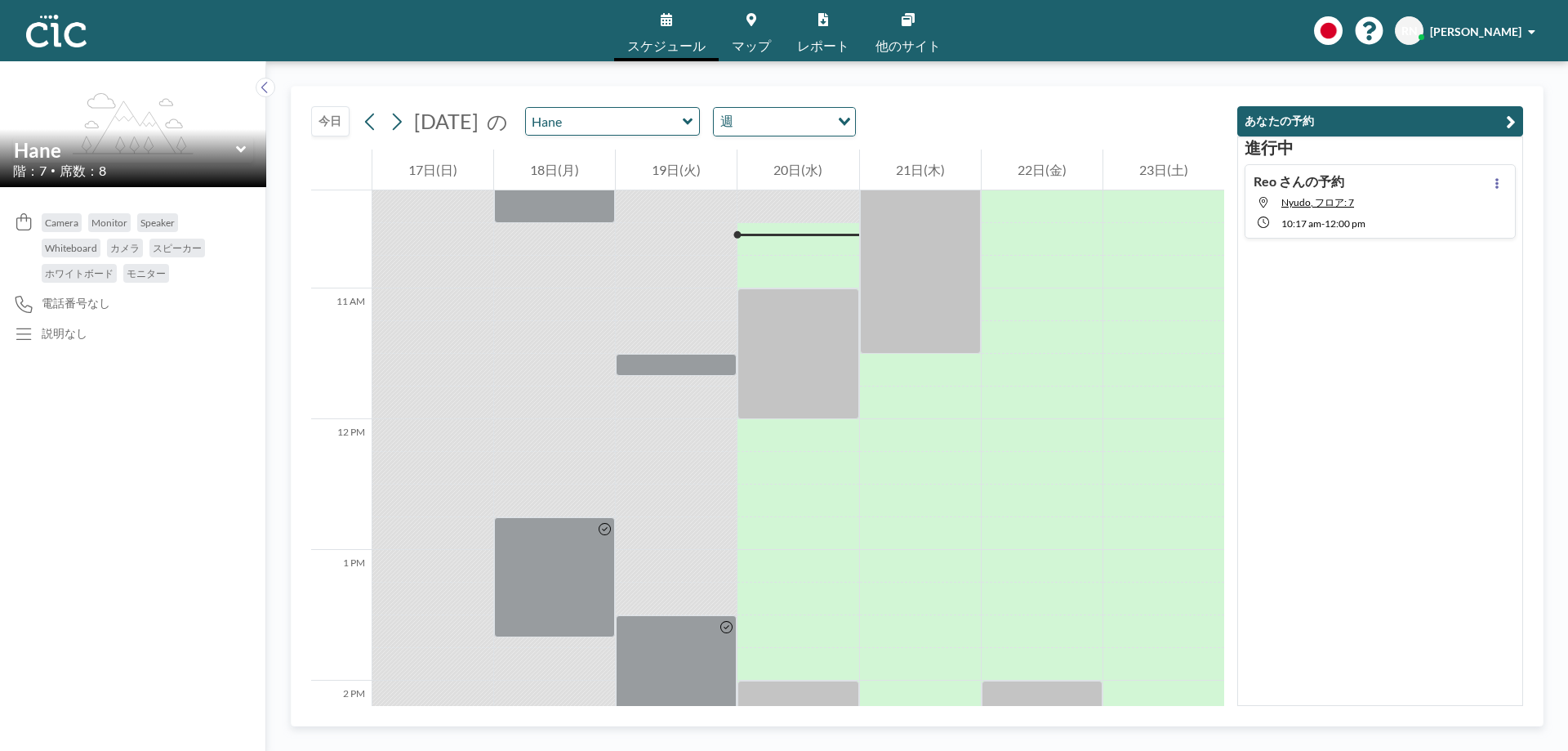
click at [236, 150] on icon at bounding box center [241, 149] width 11 height 16
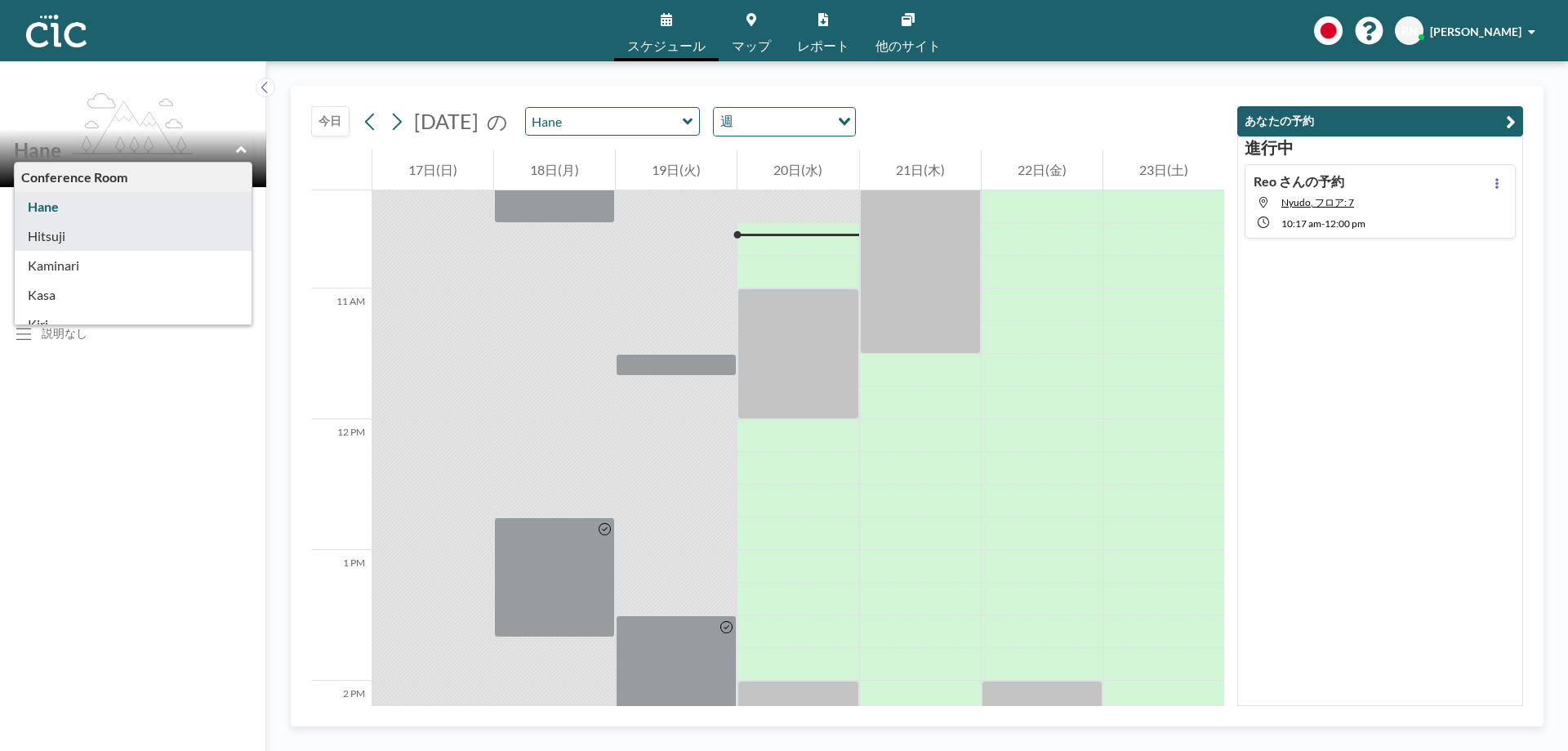
type input "Hitsuji"
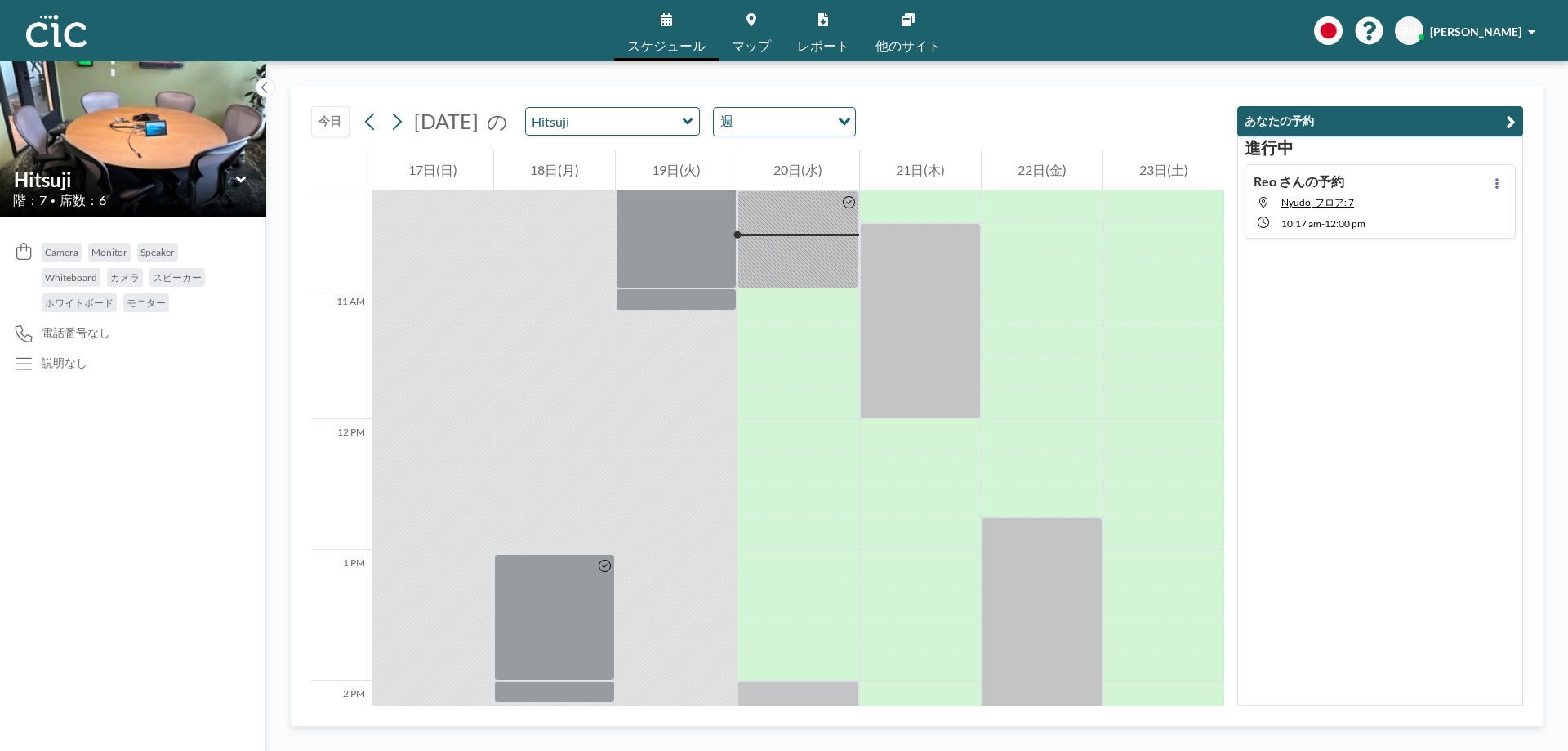
click at [243, 180] on icon at bounding box center [240, 178] width 10 height 7
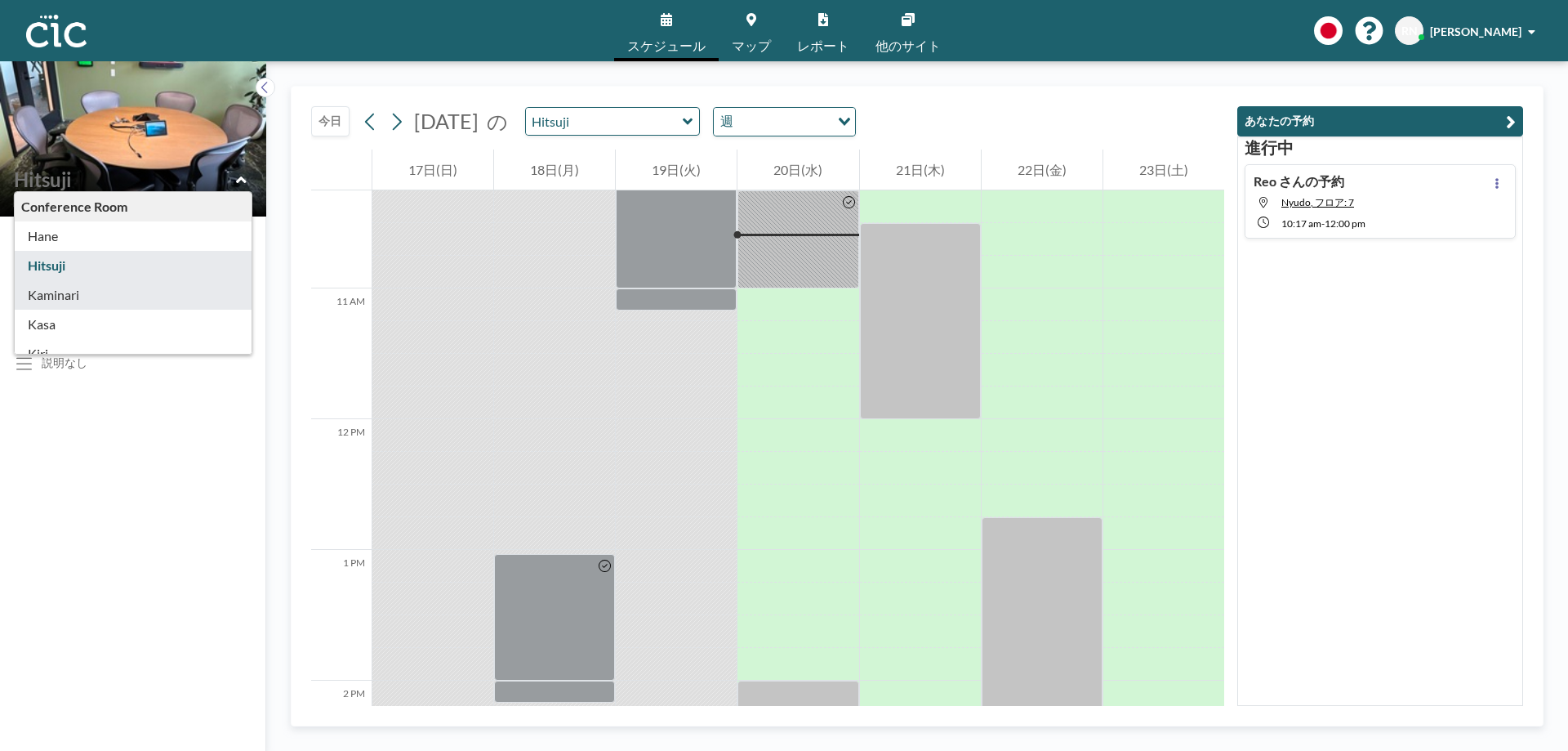
type input "Kaminari"
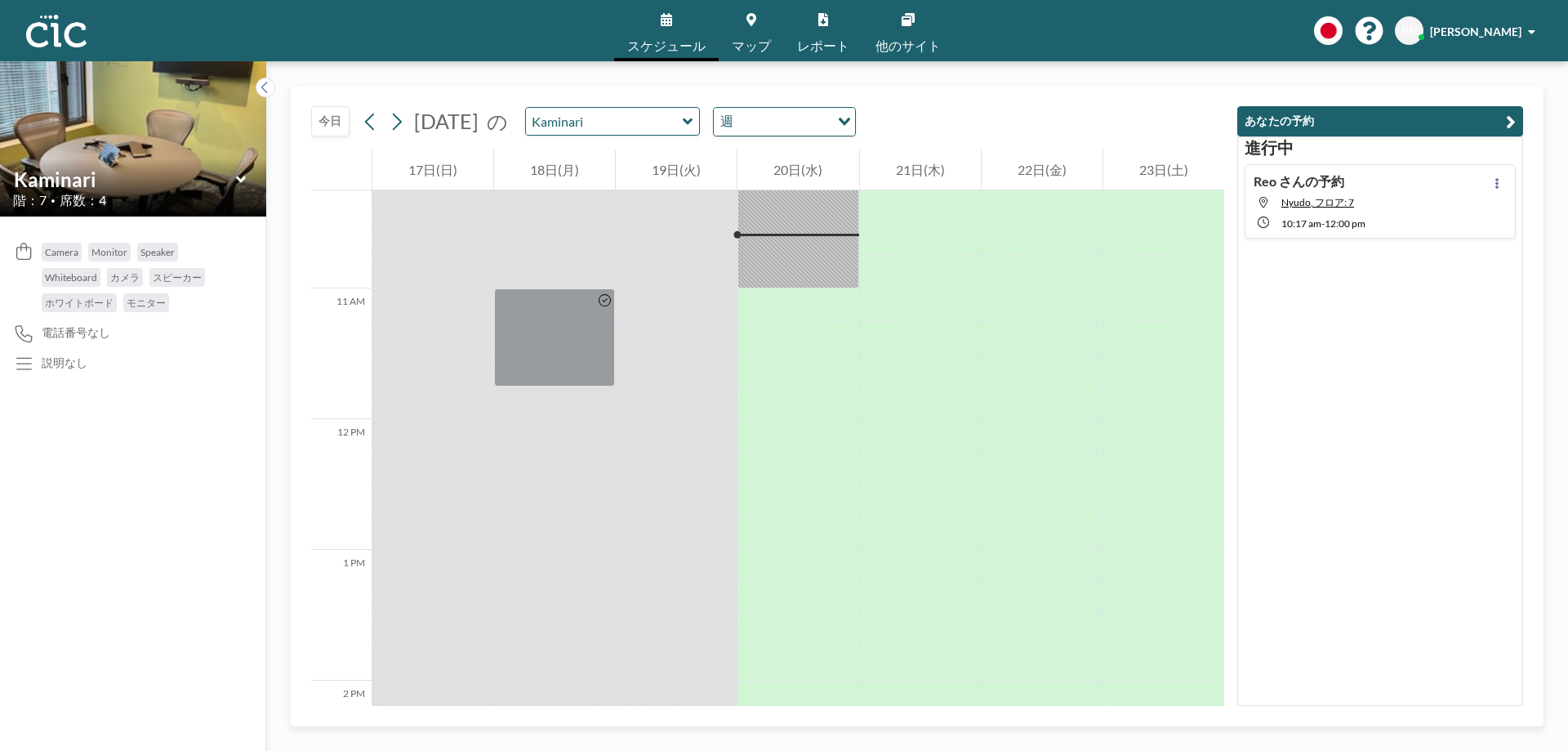
click at [236, 180] on icon at bounding box center [241, 179] width 11 height 16
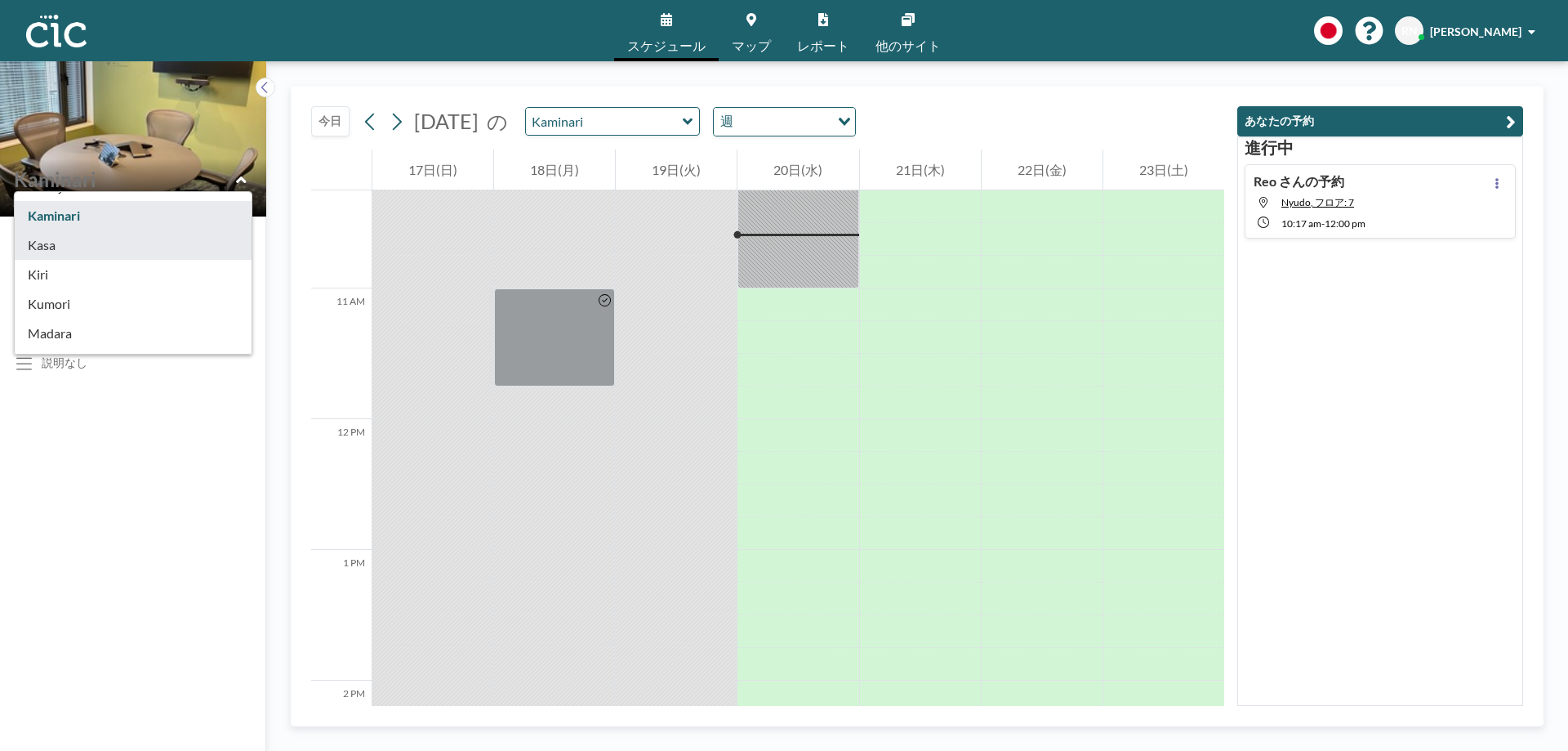
scroll to position [105, 0]
type input "Kasa"
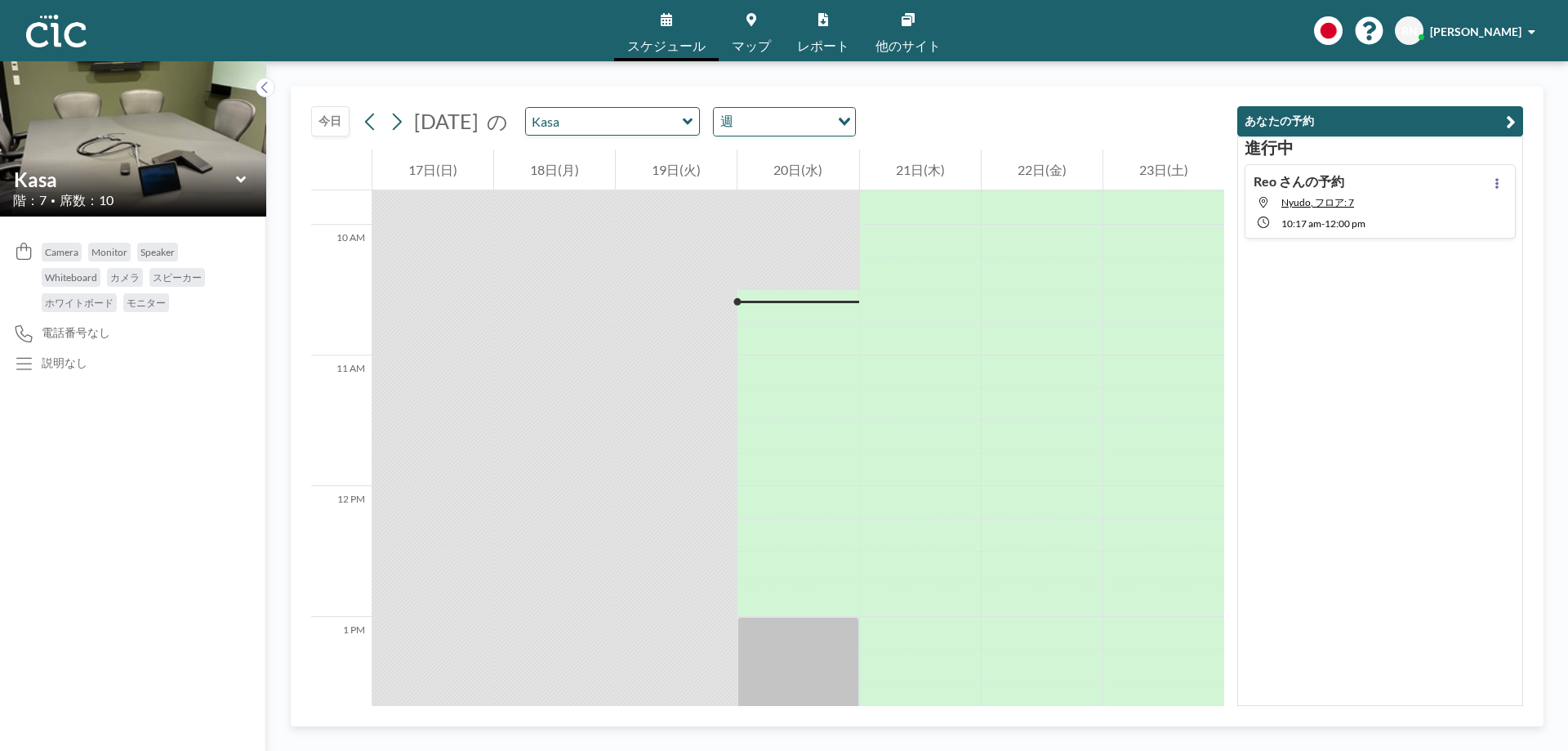
scroll to position [1340, 0]
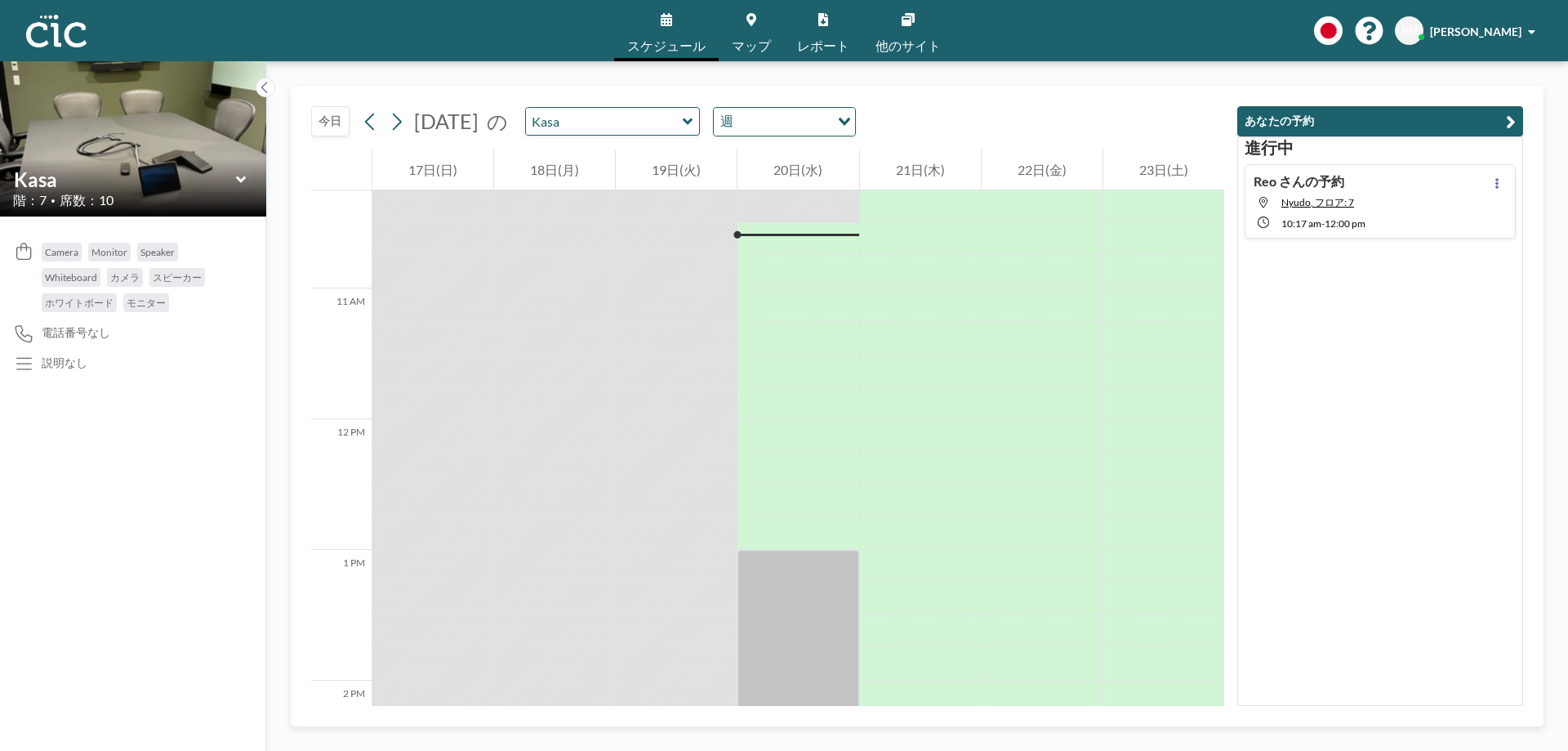
click at [247, 178] on div "Kasa" at bounding box center [133, 179] width 240 height 25
click at [239, 182] on icon at bounding box center [241, 179] width 11 height 16
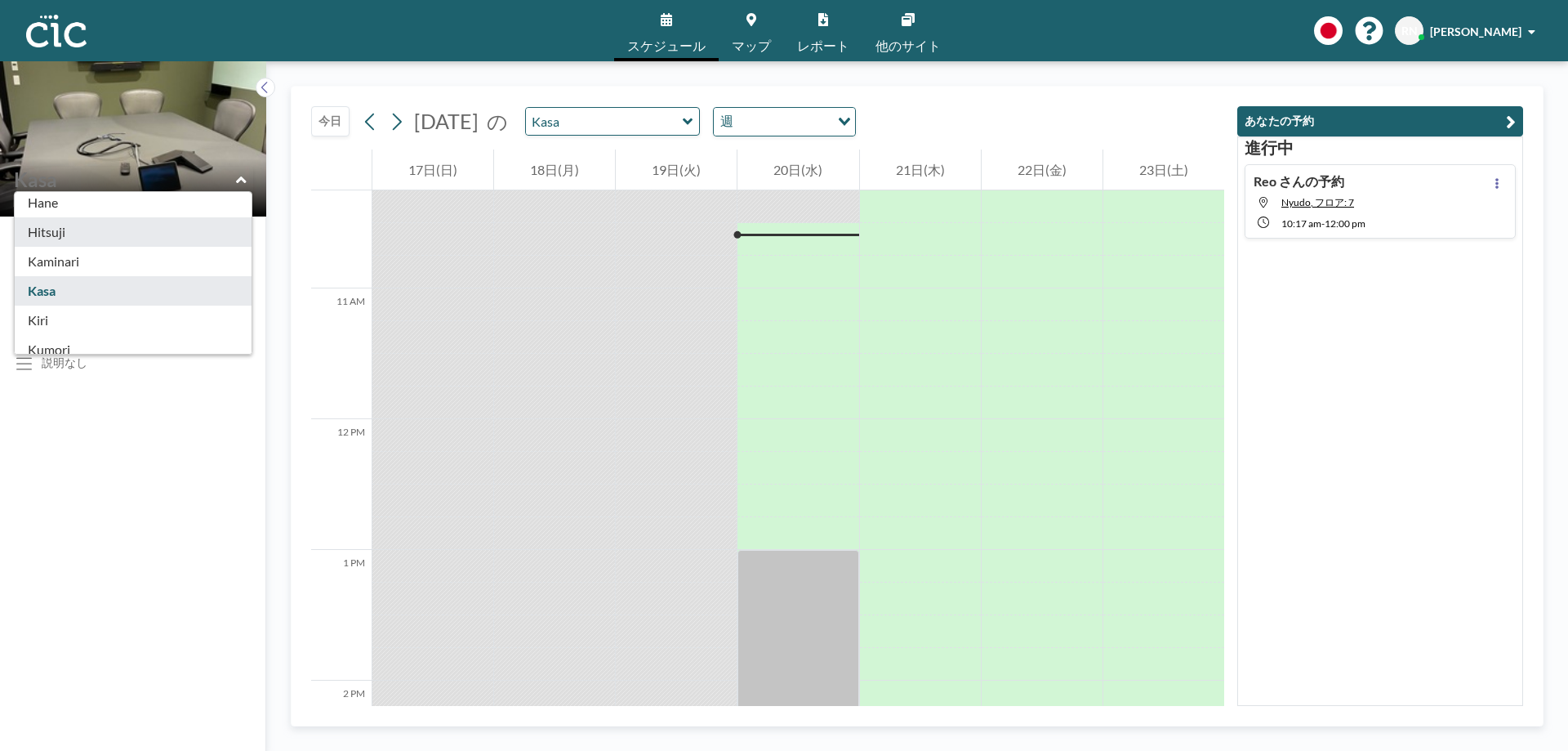
scroll to position [50, 0]
type input "Kiri"
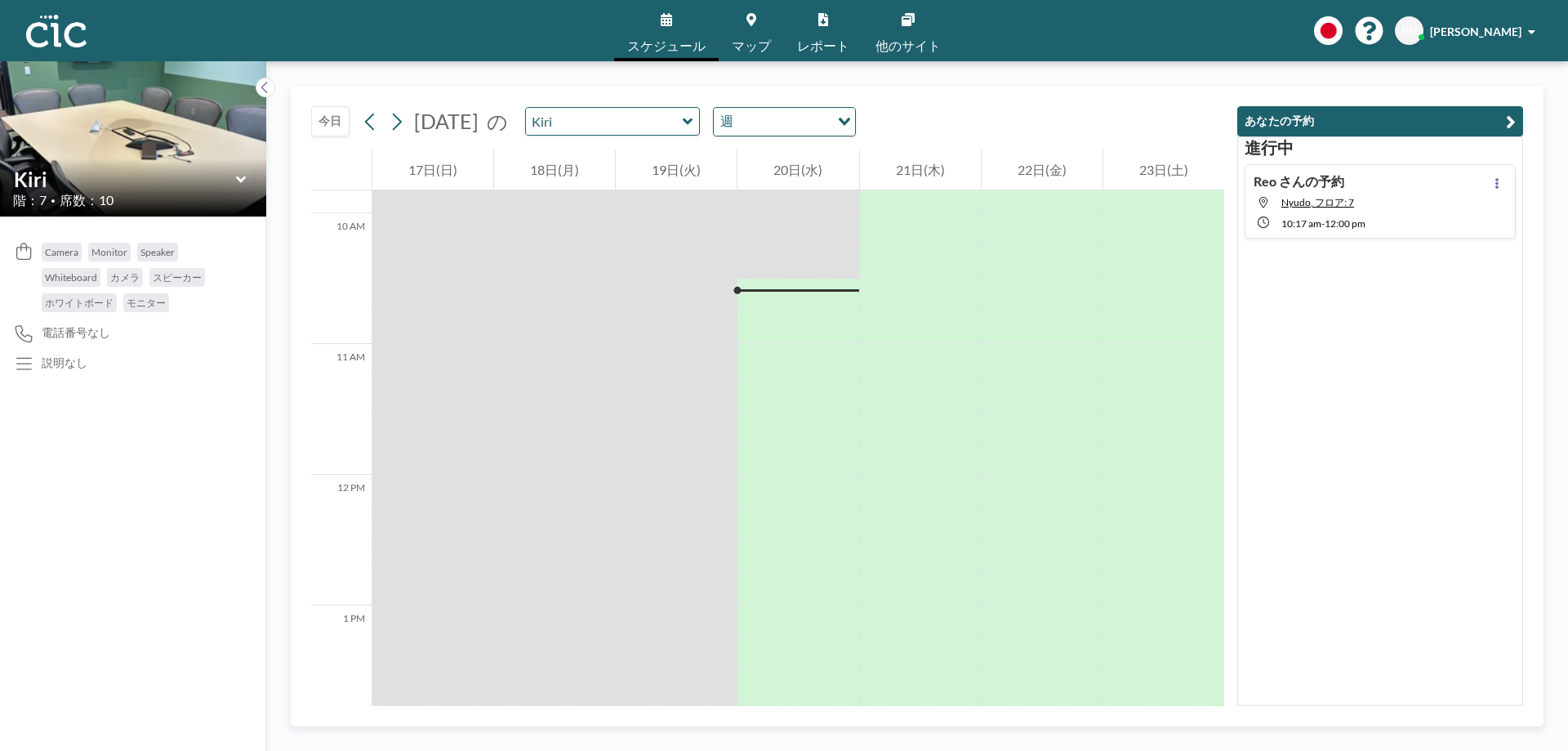
scroll to position [1340, 0]
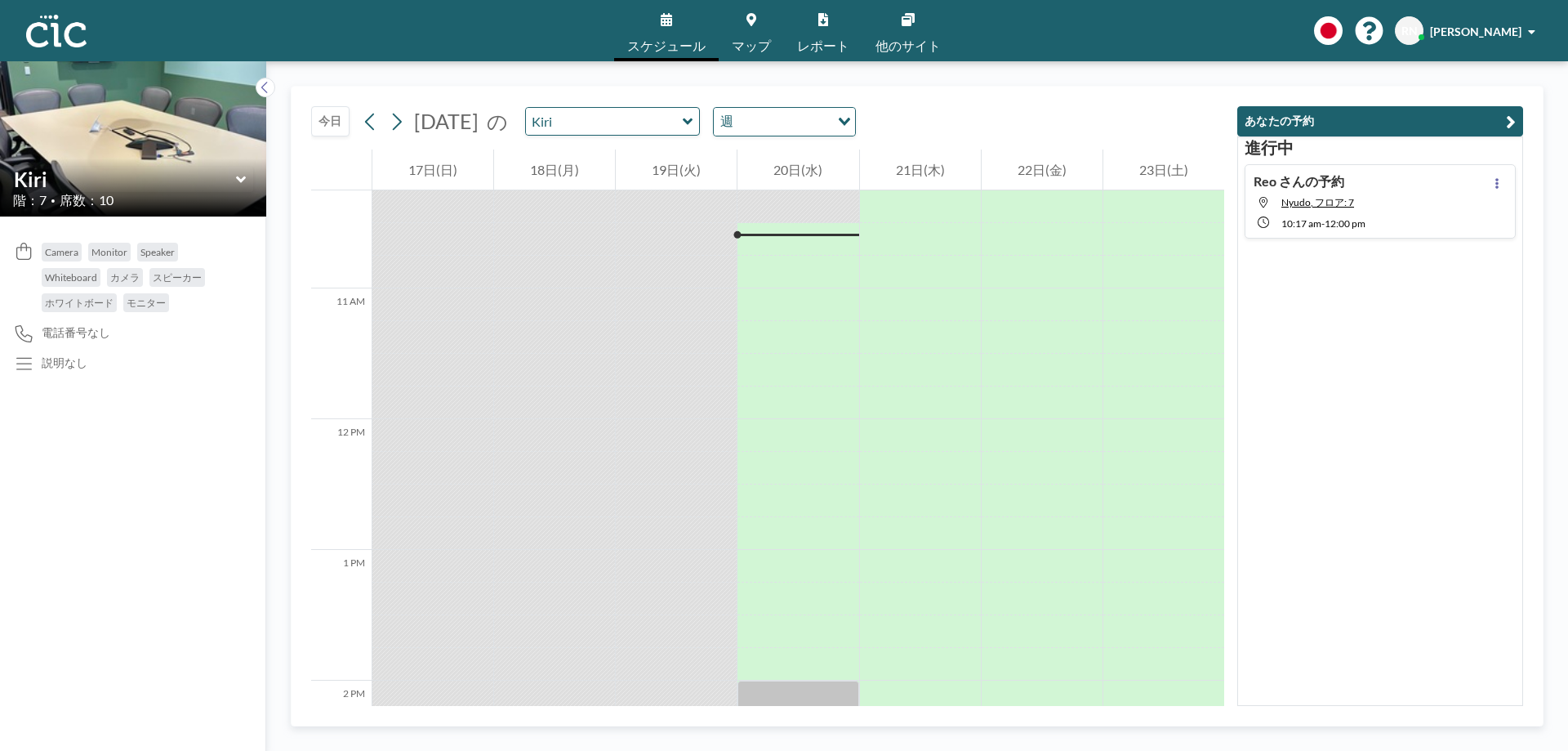
click at [240, 177] on icon at bounding box center [241, 179] width 11 height 16
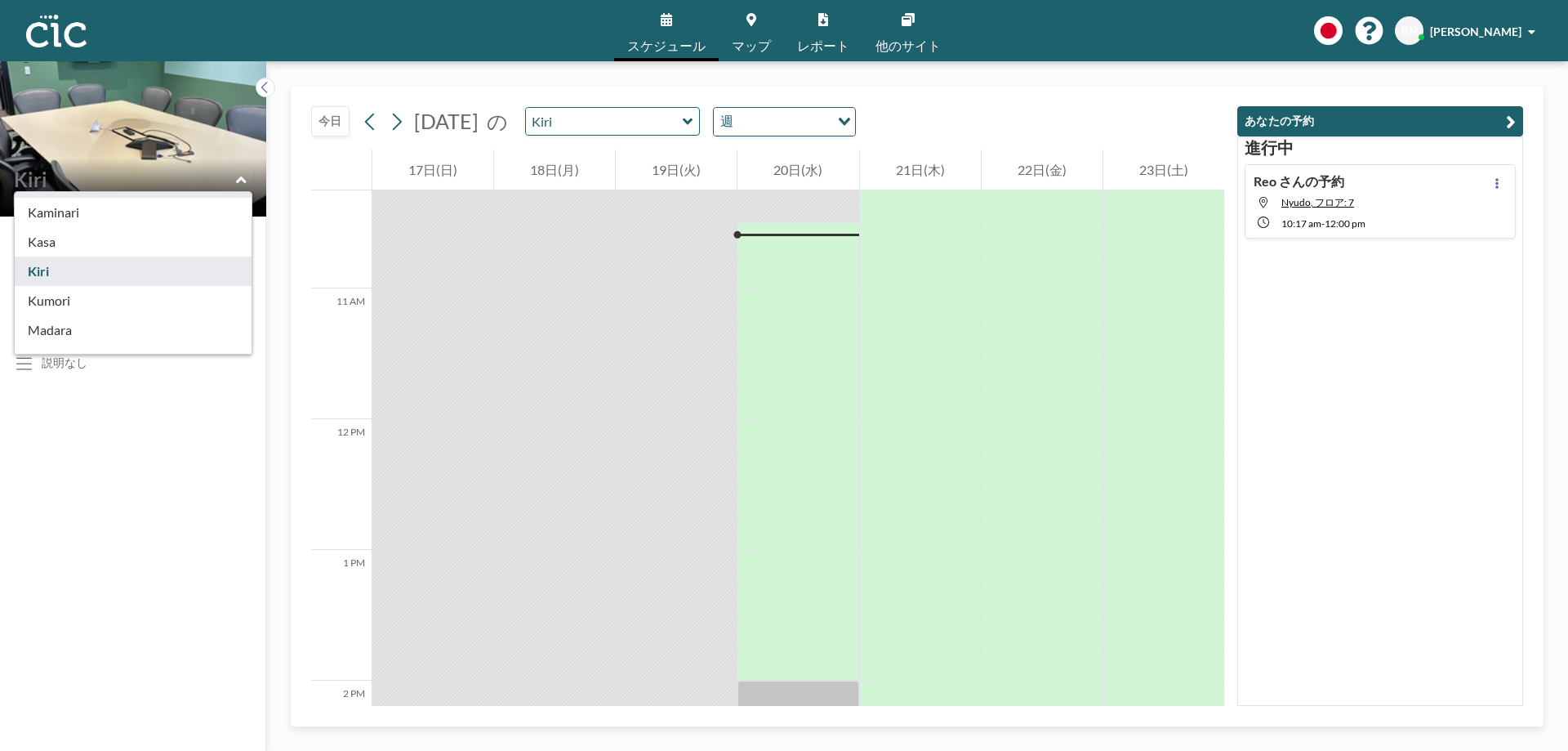
scroll to position [83, 0]
type input "Kumori"
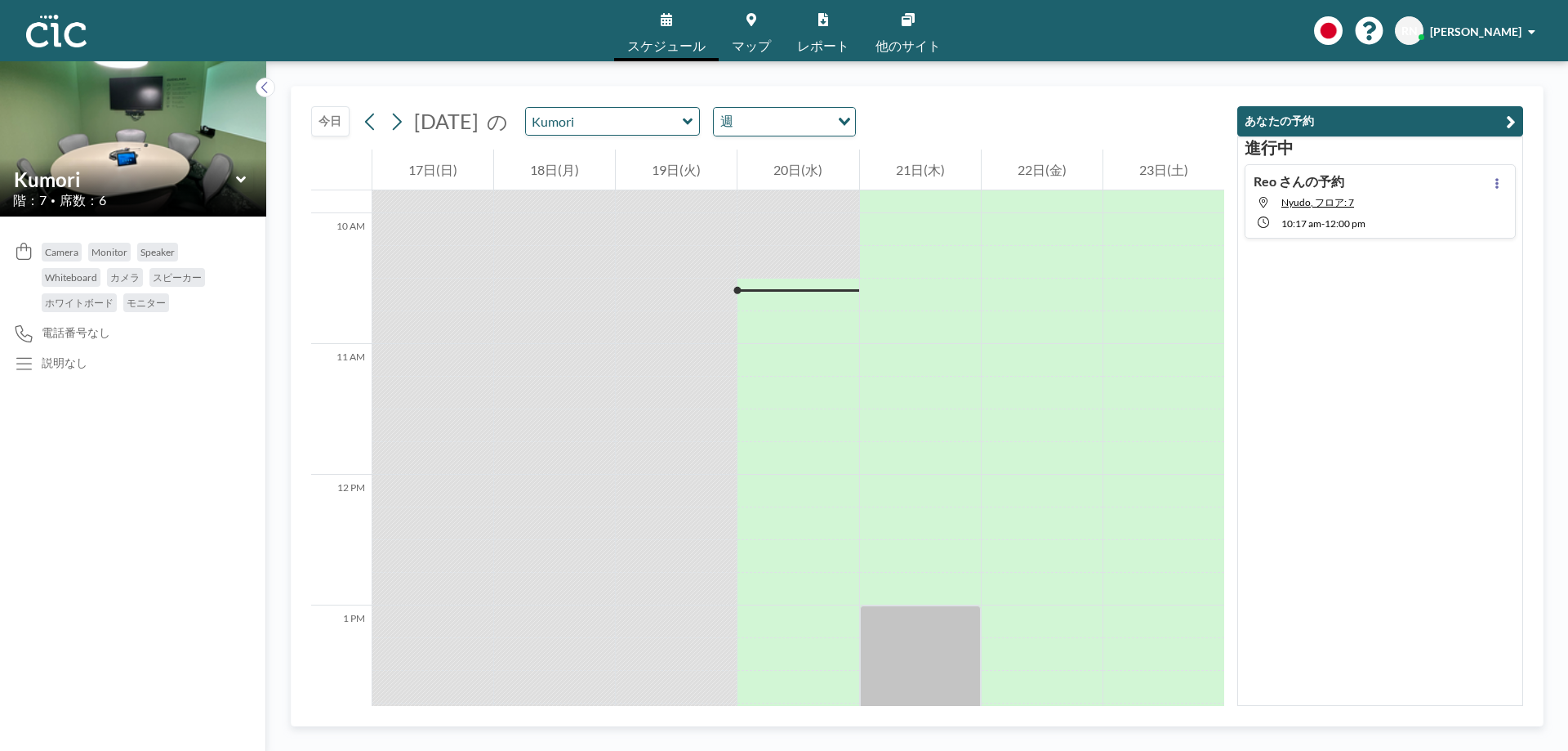
scroll to position [1340, 0]
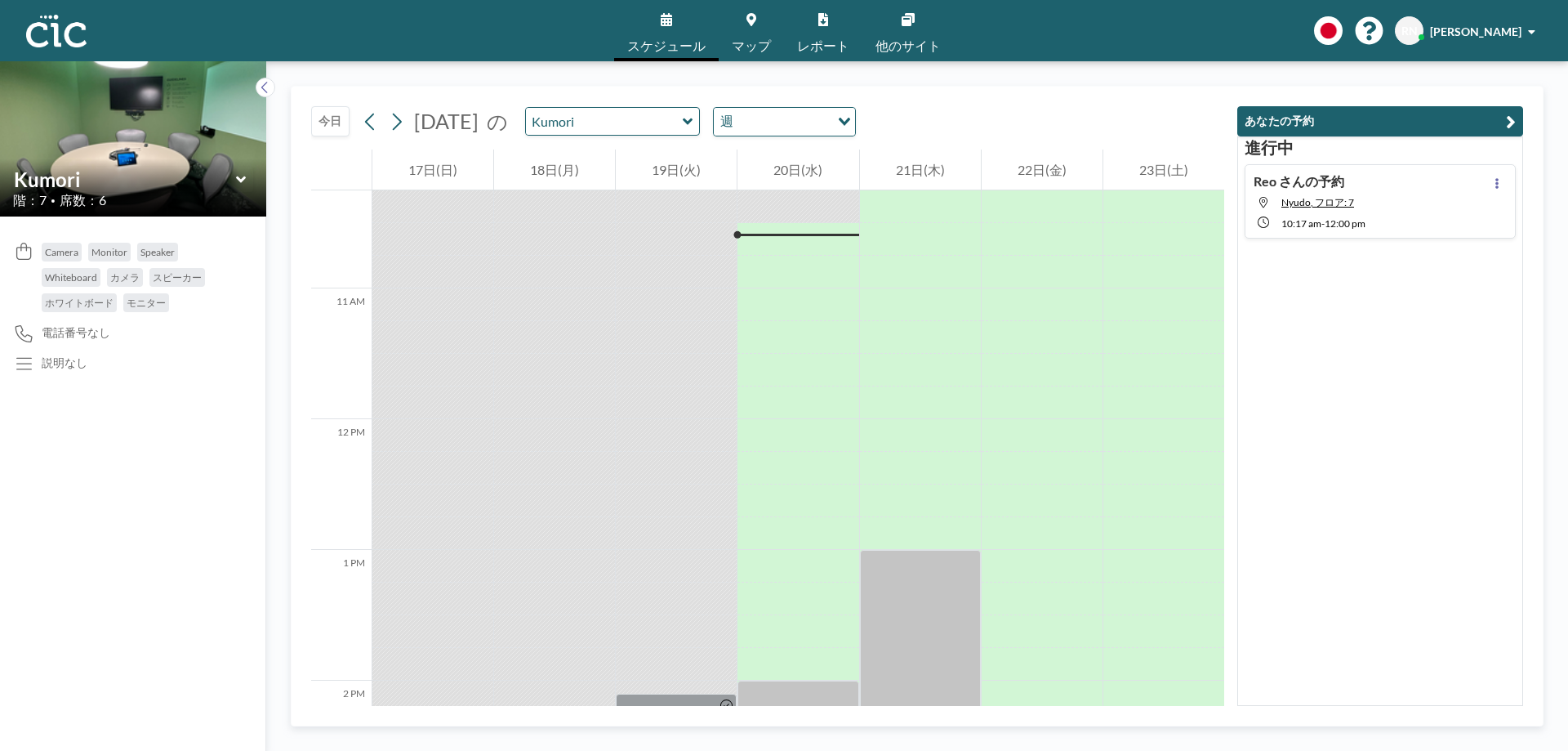
click at [236, 179] on icon at bounding box center [241, 179] width 11 height 16
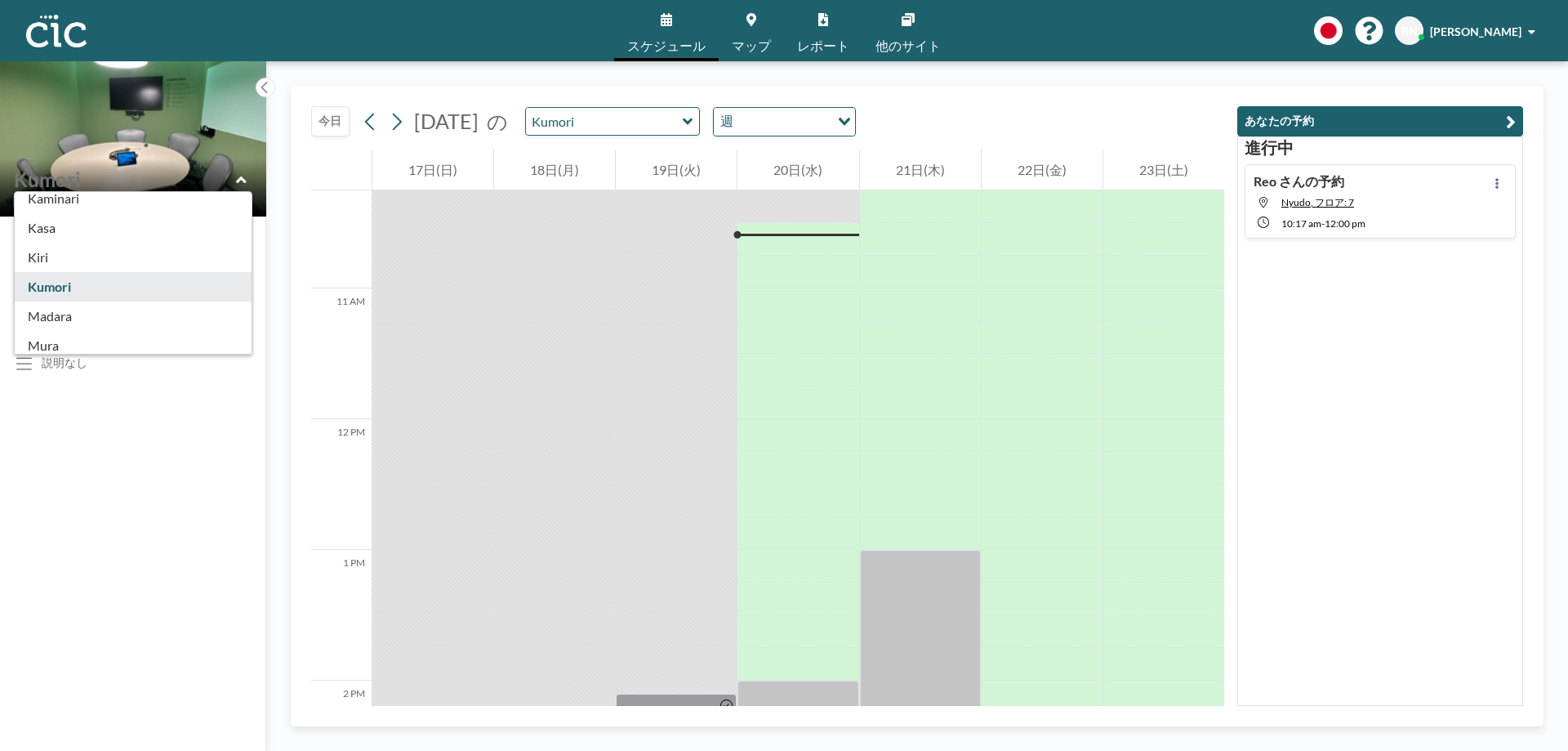
scroll to position [119, 0]
type input "Madara"
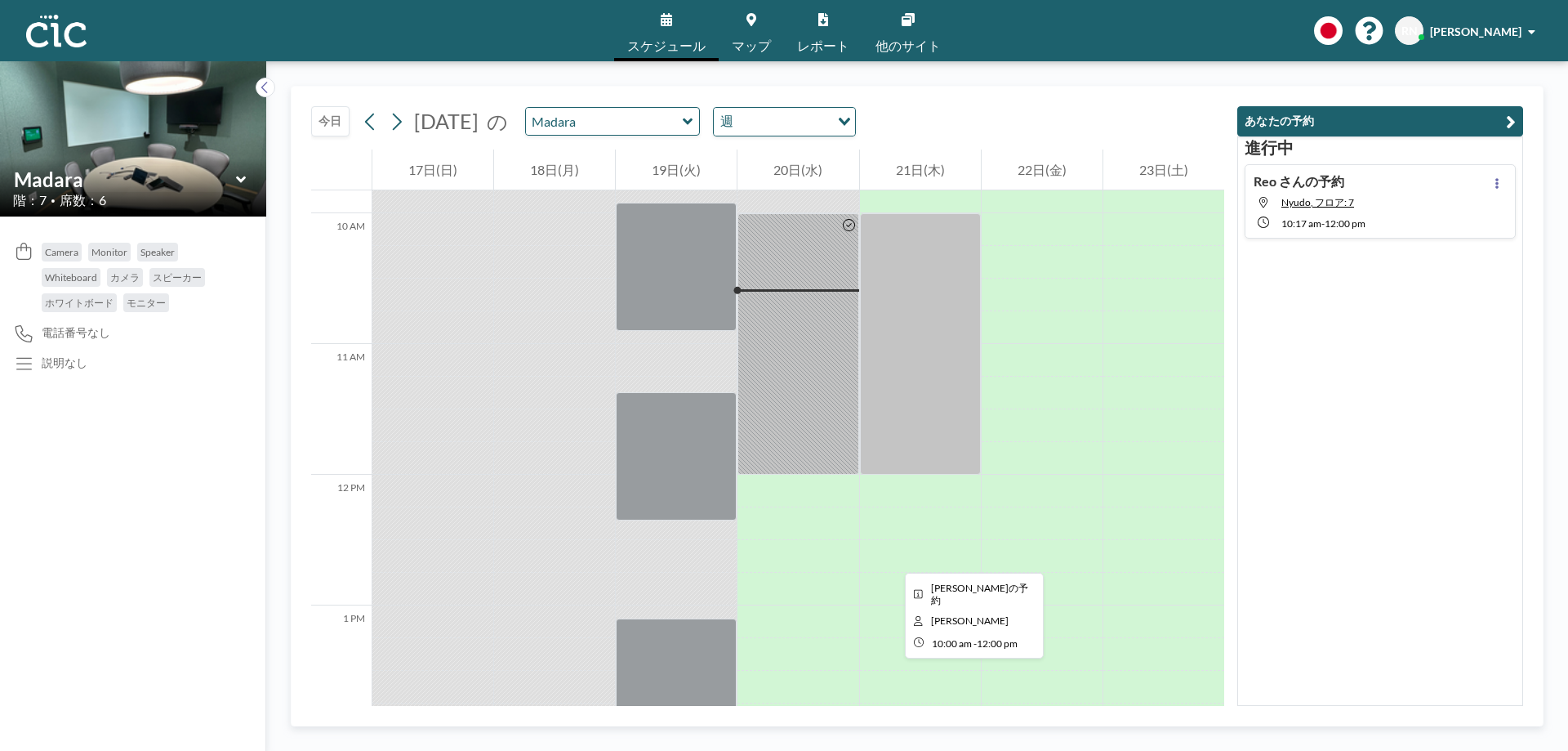
scroll to position [1340, 0]
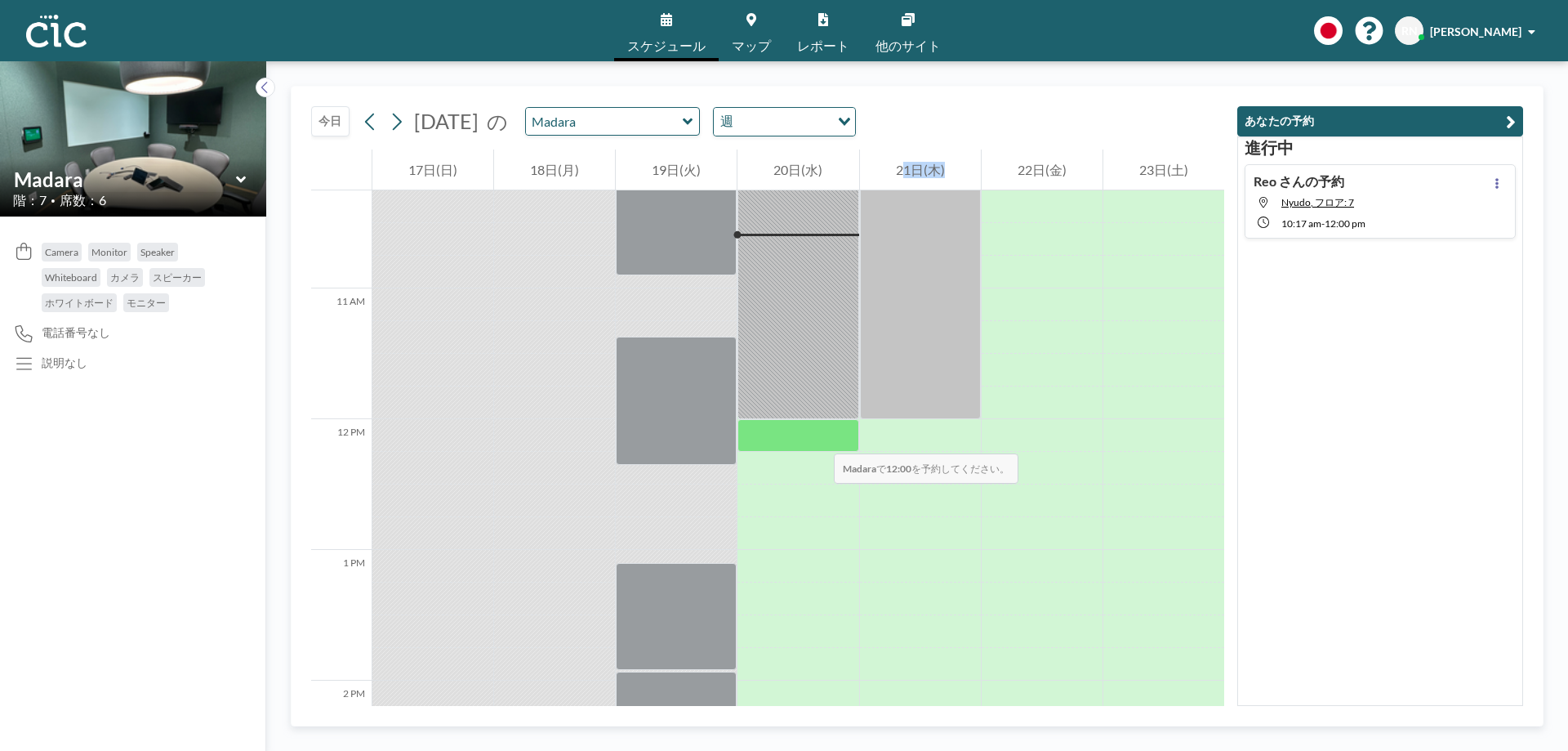
drag, startPoint x: 892, startPoint y: 558, endPoint x: 816, endPoint y: 346, distance: 225.2
click at [816, 346] on div "12 AM 1 AM 2 AM 3 AM 4 AM 5 AM 6 AM 7 AM 8 AM 9 AM 10 AM 11 AM 12 PM 1 PM 2 PM …" at bounding box center [767, 398] width 913 height 3178
click at [244, 178] on icon at bounding box center [240, 178] width 10 height 7
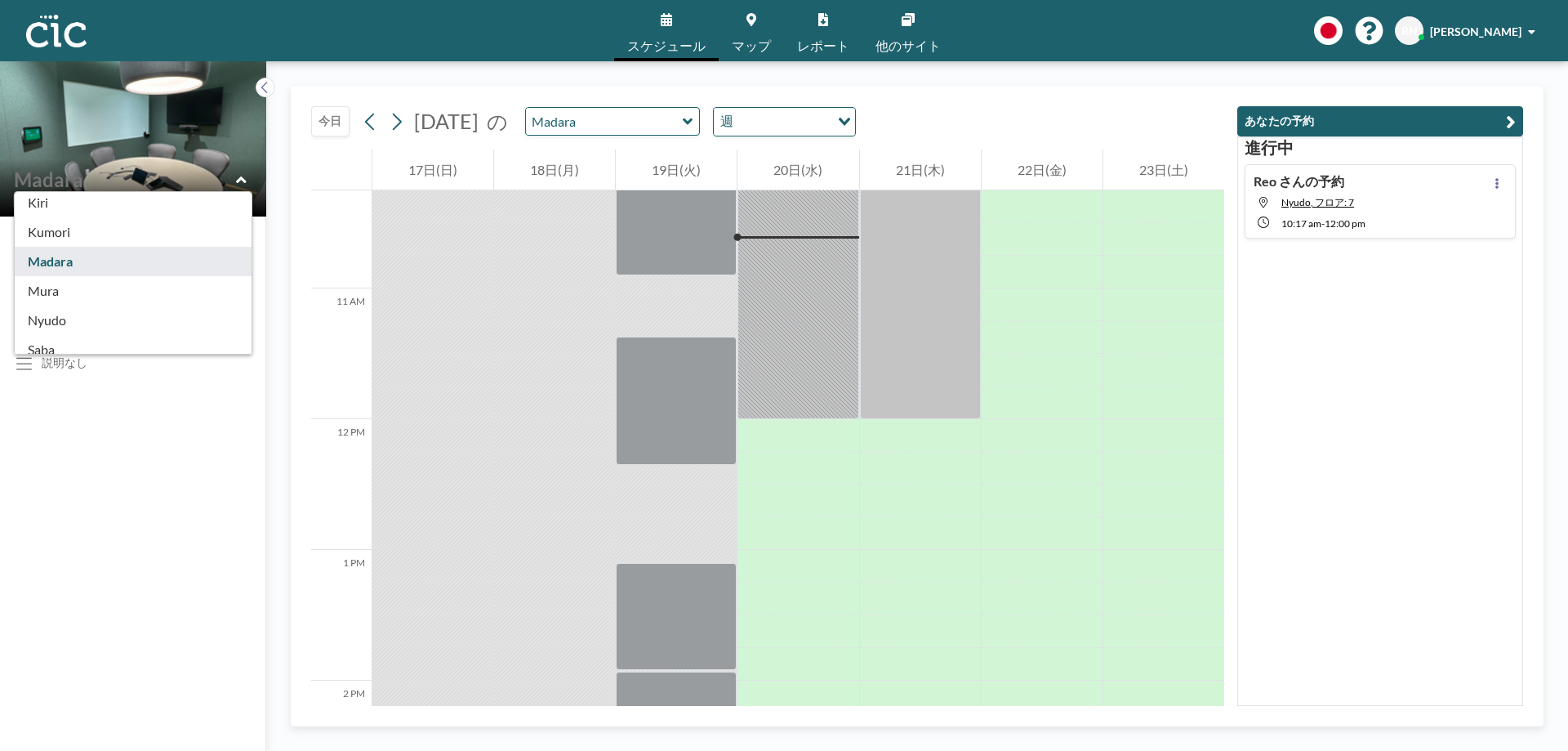
scroll to position [152, 0]
type input "Mura"
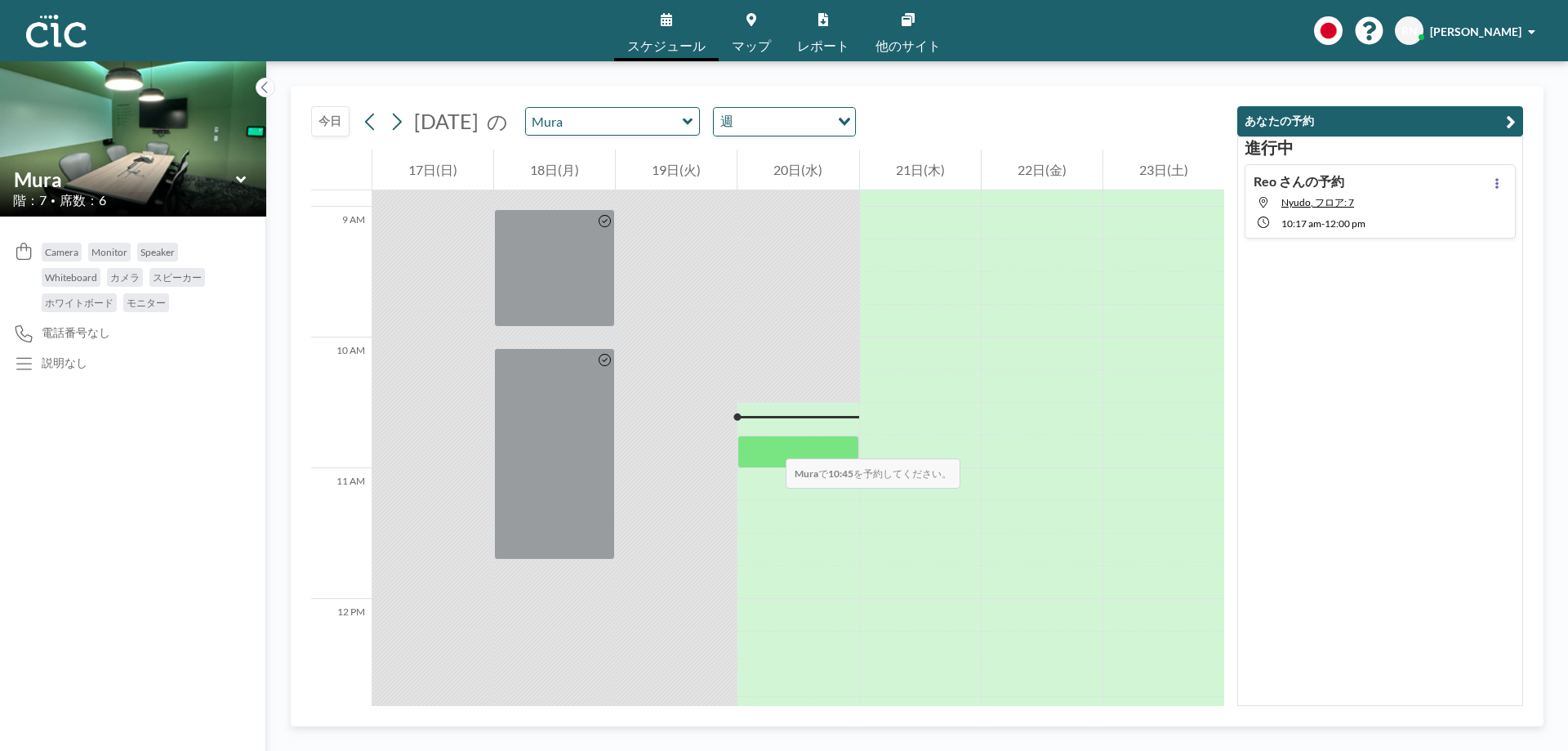
scroll to position [1162, 0]
click at [770, 426] on div at bounding box center [797, 424] width 121 height 16
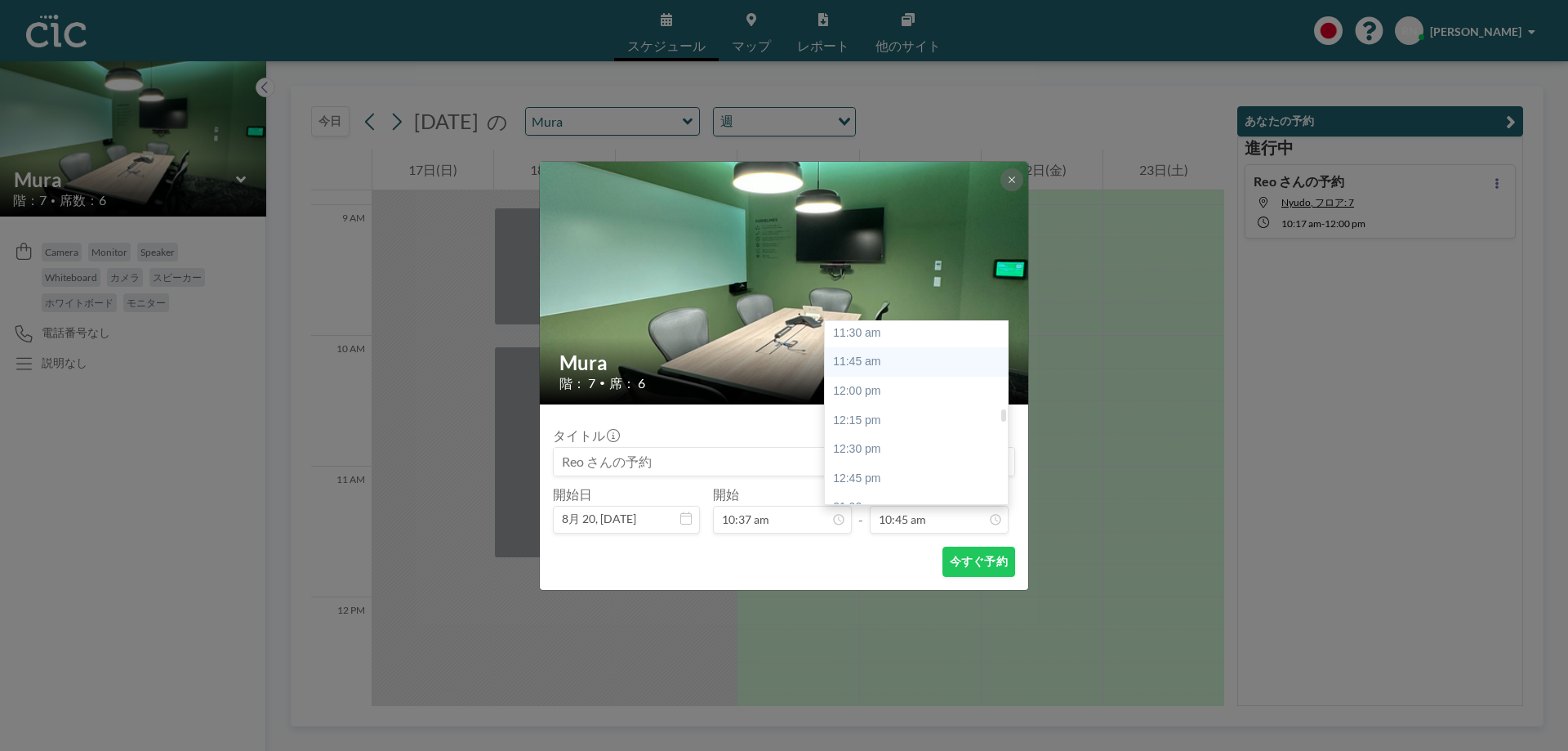
scroll to position [1355, 0]
click at [903, 427] on div "12:30 pm" at bounding box center [920, 434] width 191 height 29
type input "12:30 pm"
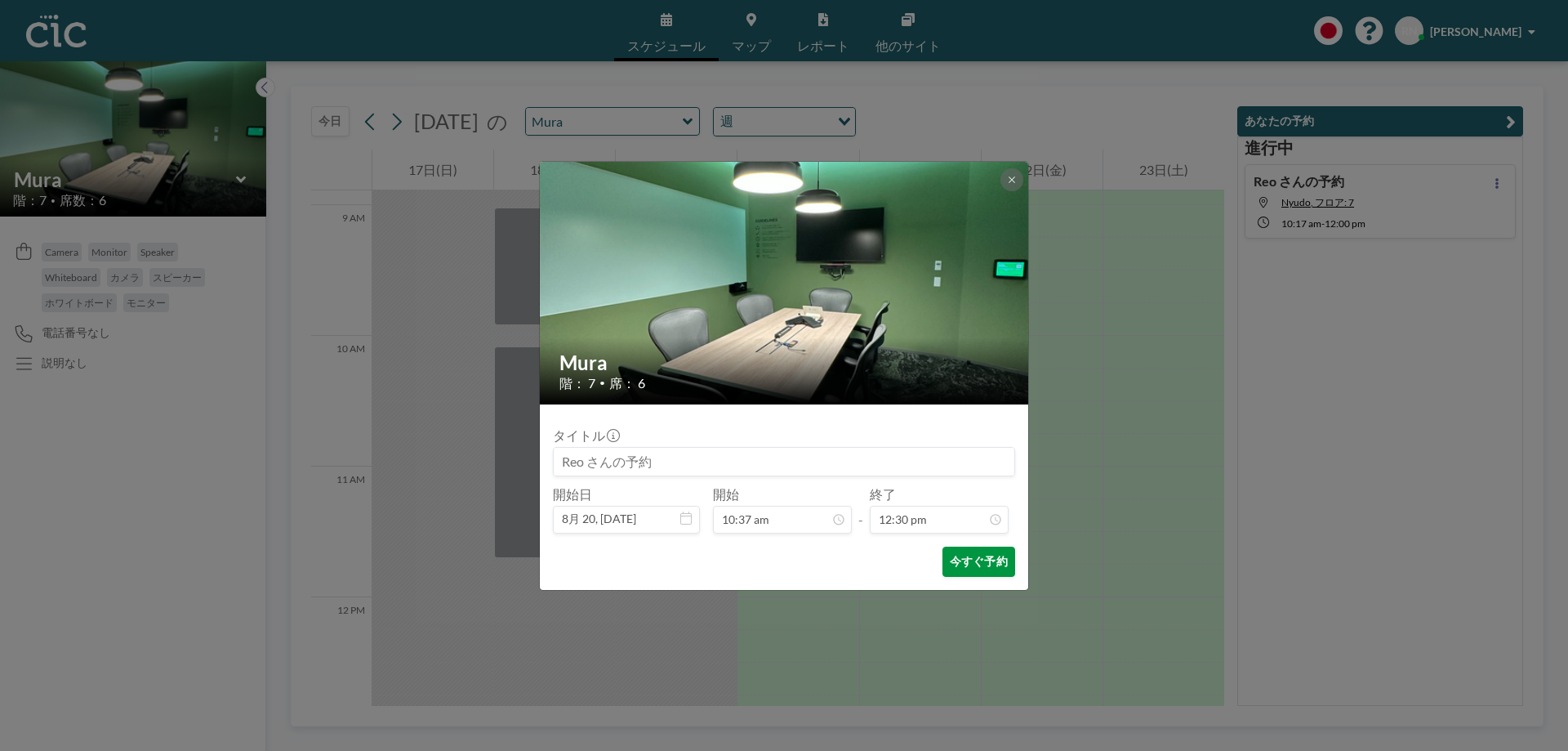
click at [973, 567] on button "今すぐ予約" at bounding box center [978, 561] width 73 height 30
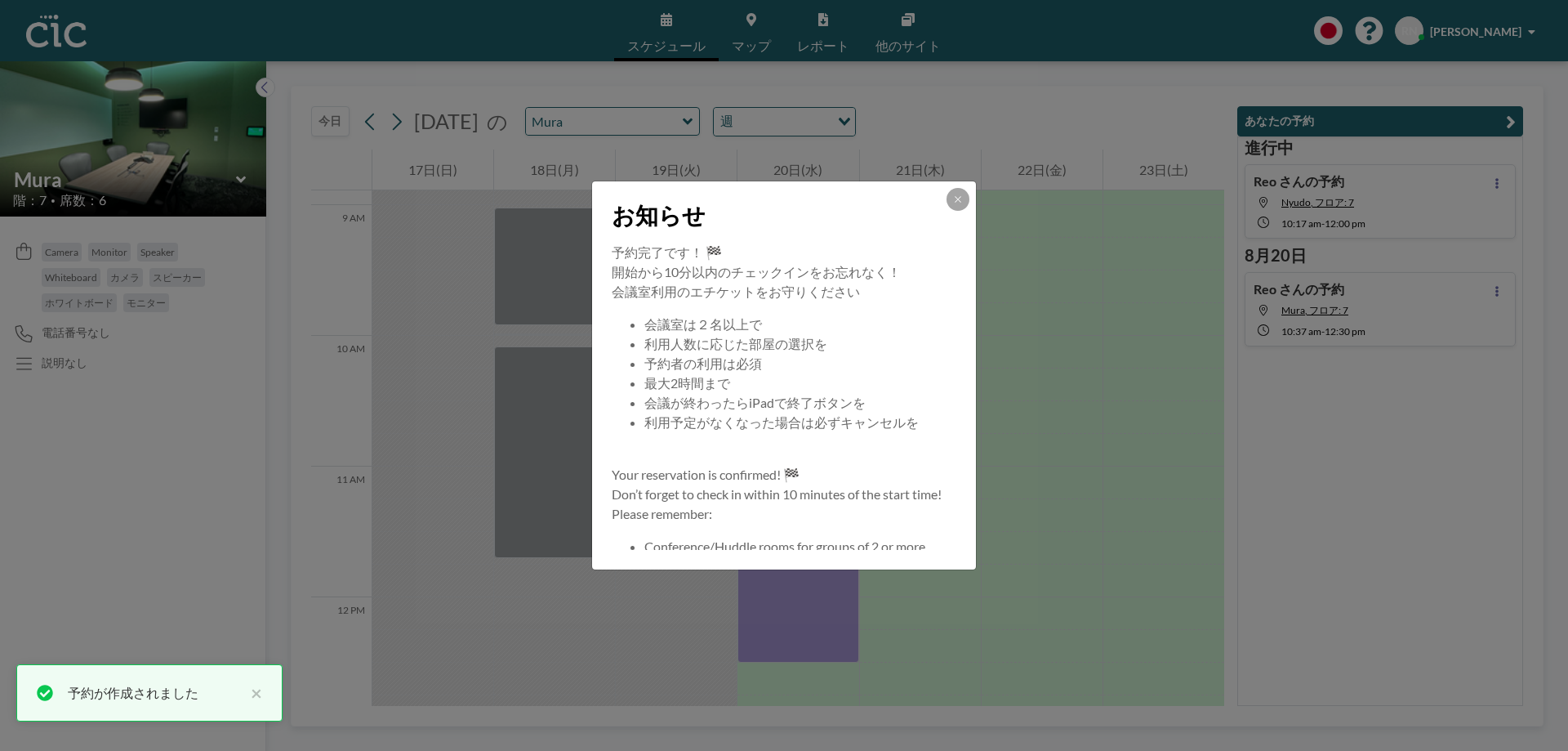
scroll to position [157, 0]
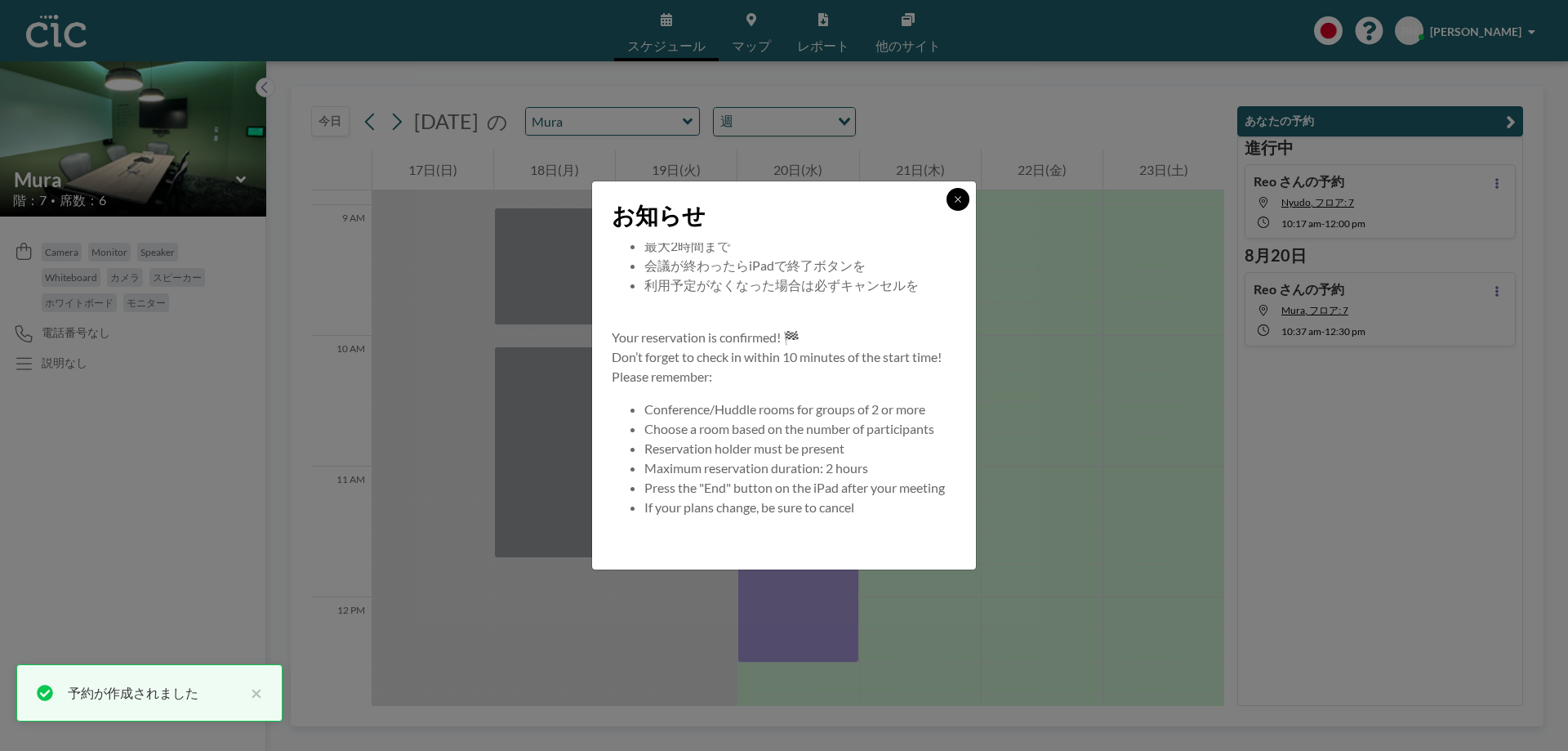
click at [957, 193] on button at bounding box center [958, 200] width 23 height 23
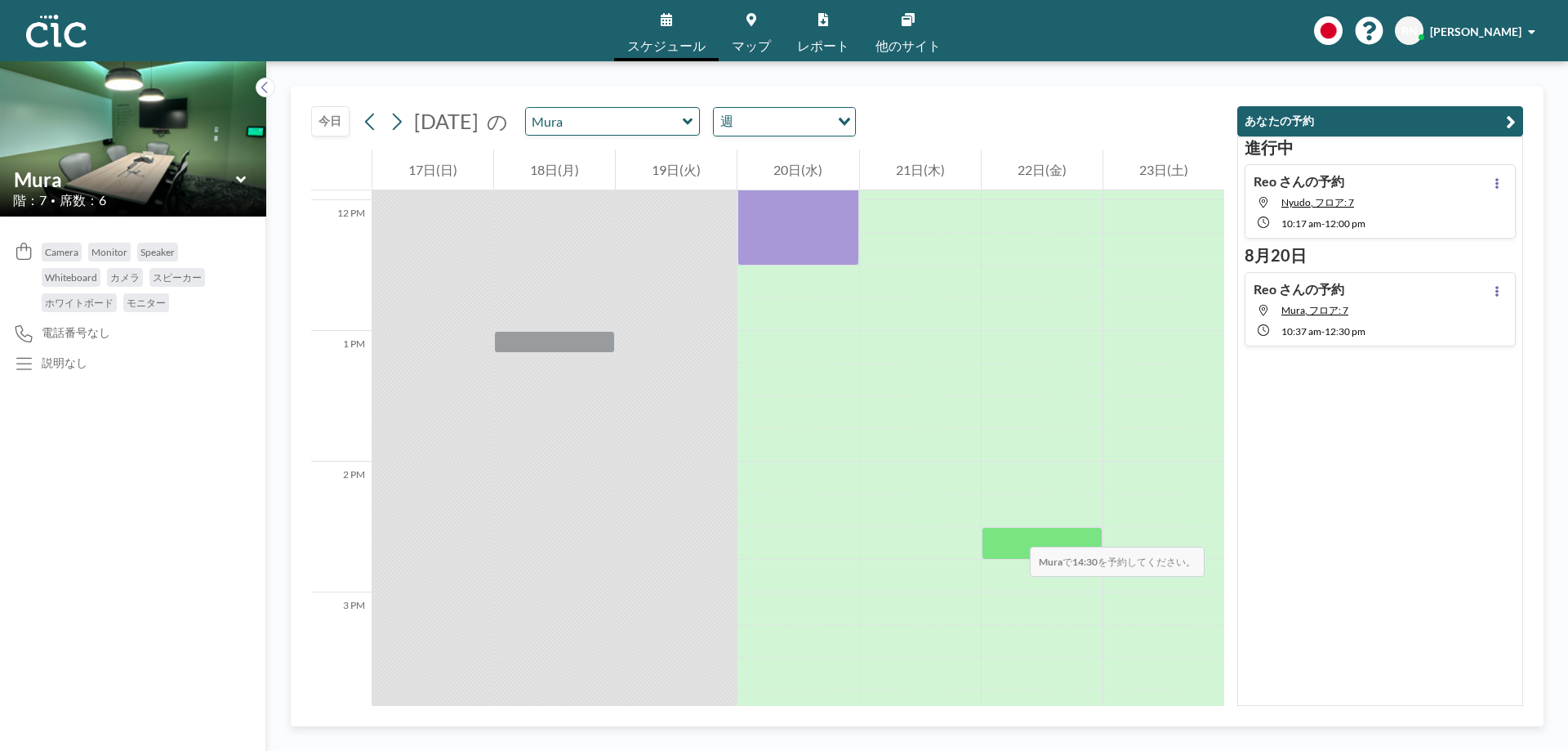
scroll to position [1560, 0]
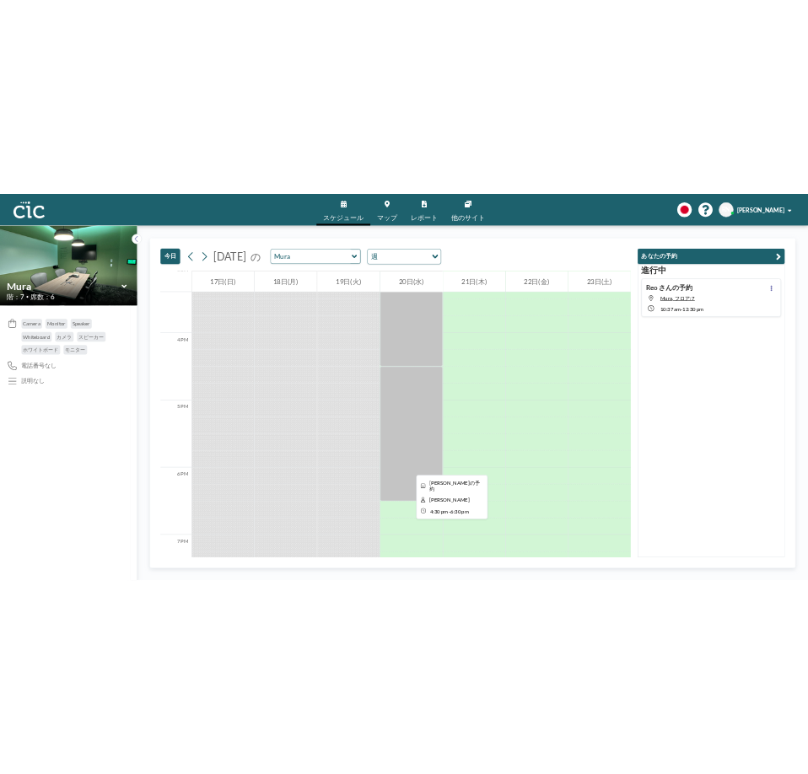
scroll to position [2080, 0]
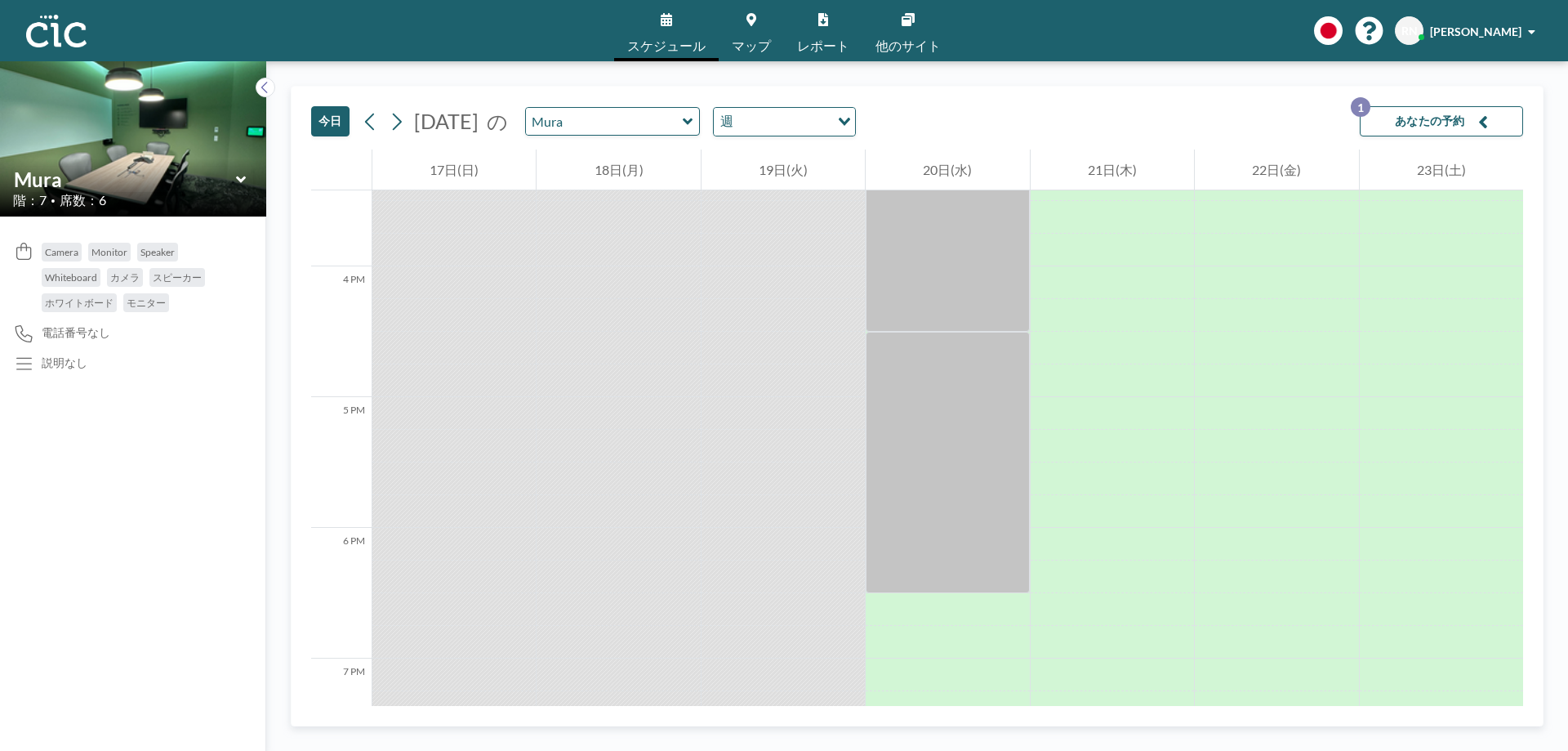
click at [617, 34] on link "スケジュール" at bounding box center [666, 30] width 105 height 61
